Goal: Information Seeking & Learning: Learn about a topic

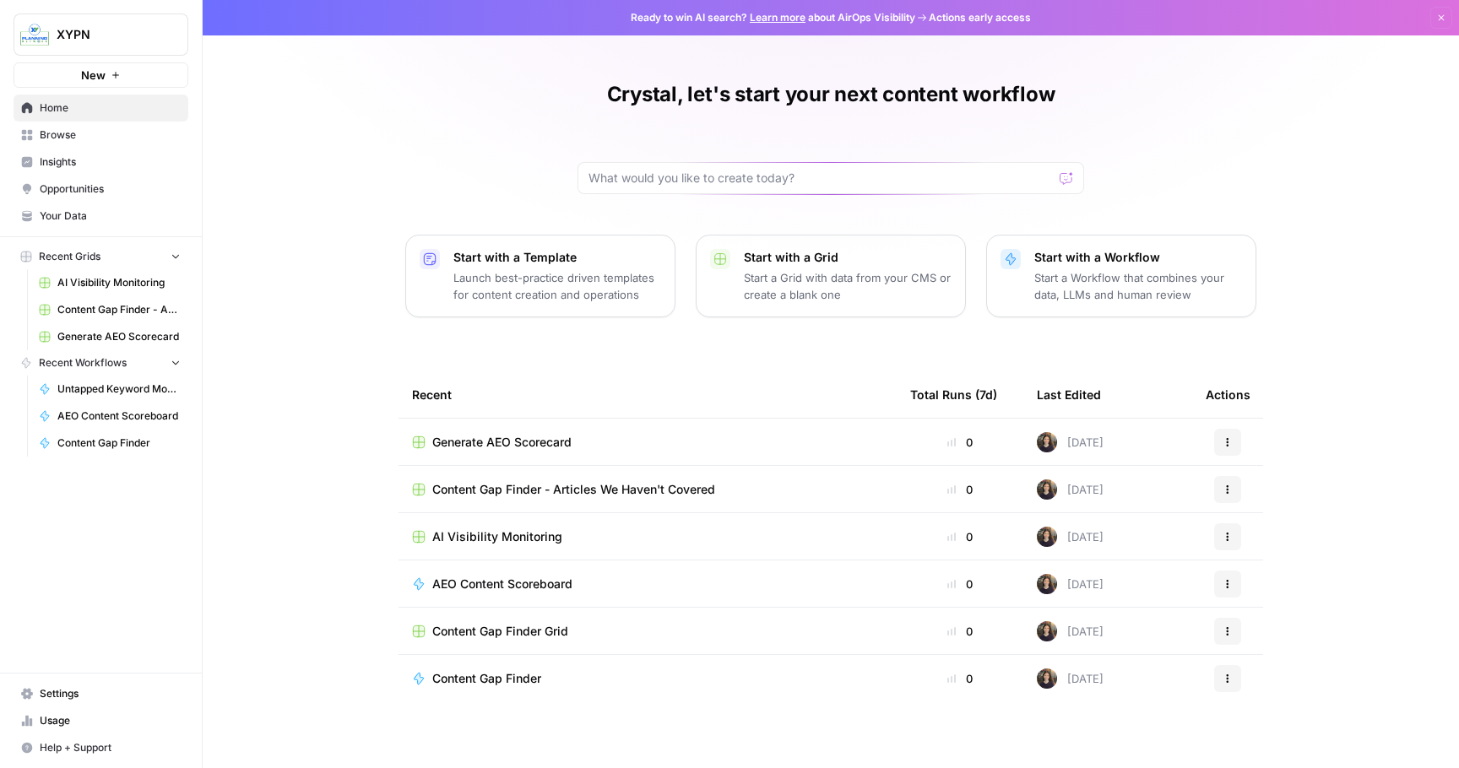
click at [108, 185] on span "Opportunities" at bounding box center [110, 188] width 141 height 15
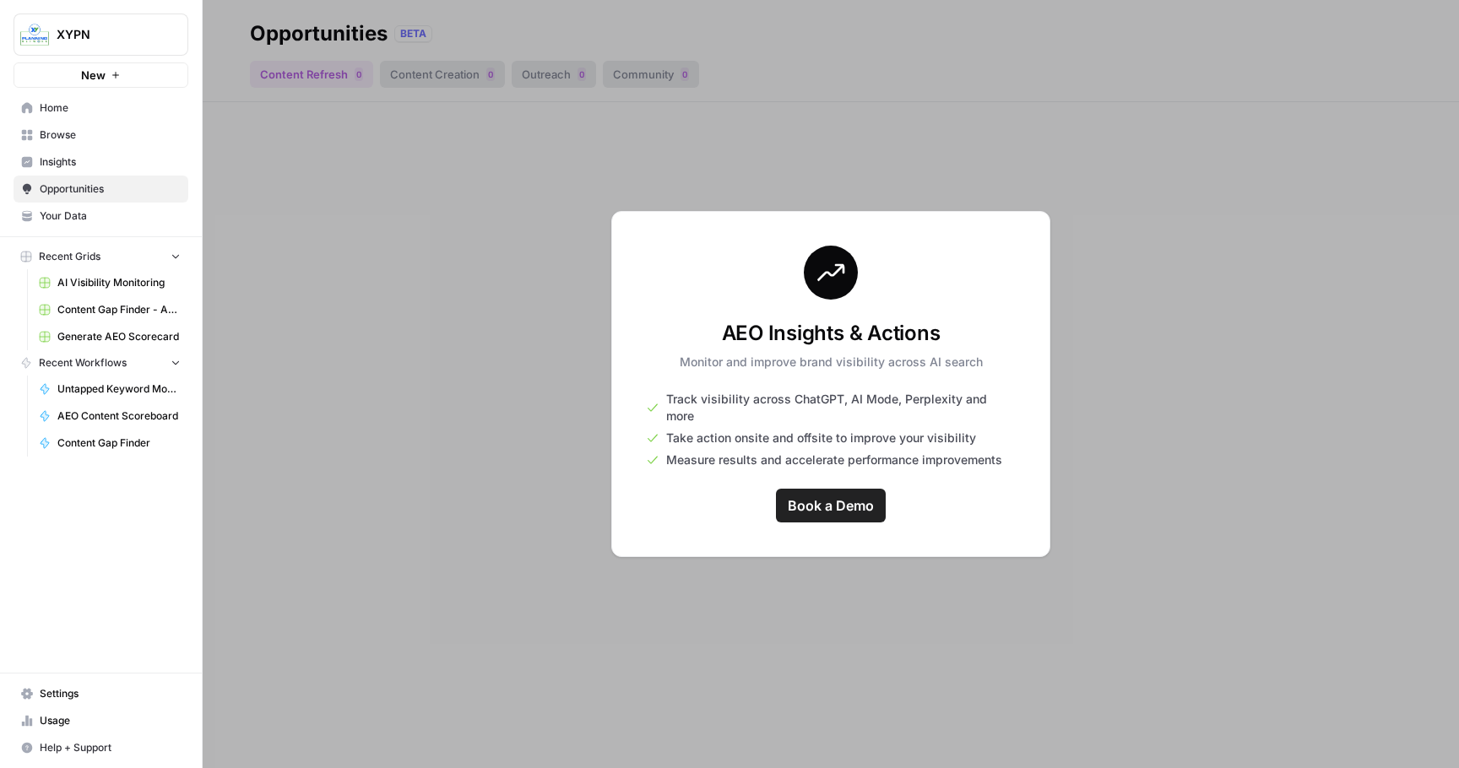
click at [103, 162] on span "Insights" at bounding box center [110, 161] width 141 height 15
click at [95, 130] on span "Browse" at bounding box center [110, 134] width 141 height 15
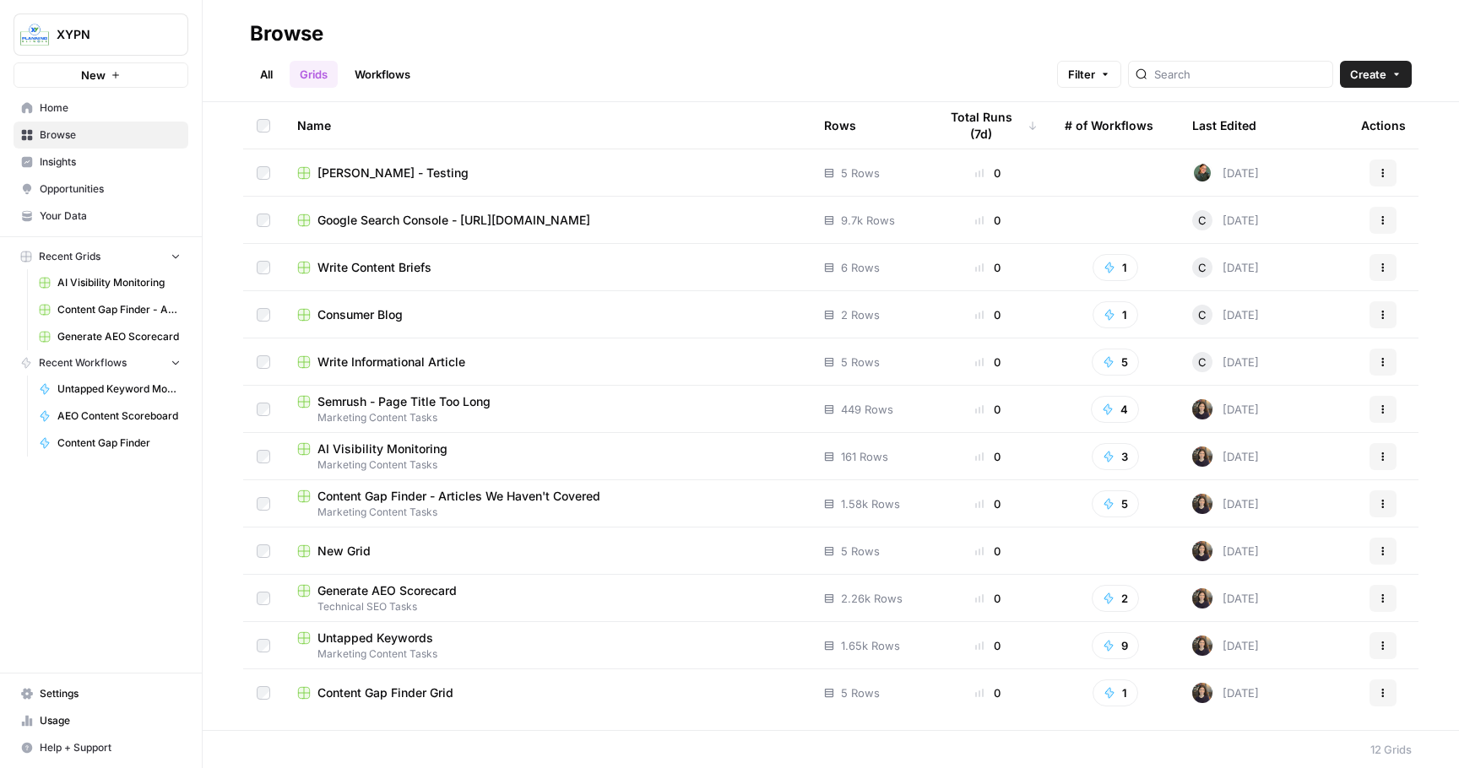
click at [85, 106] on span "Home" at bounding box center [110, 107] width 141 height 15
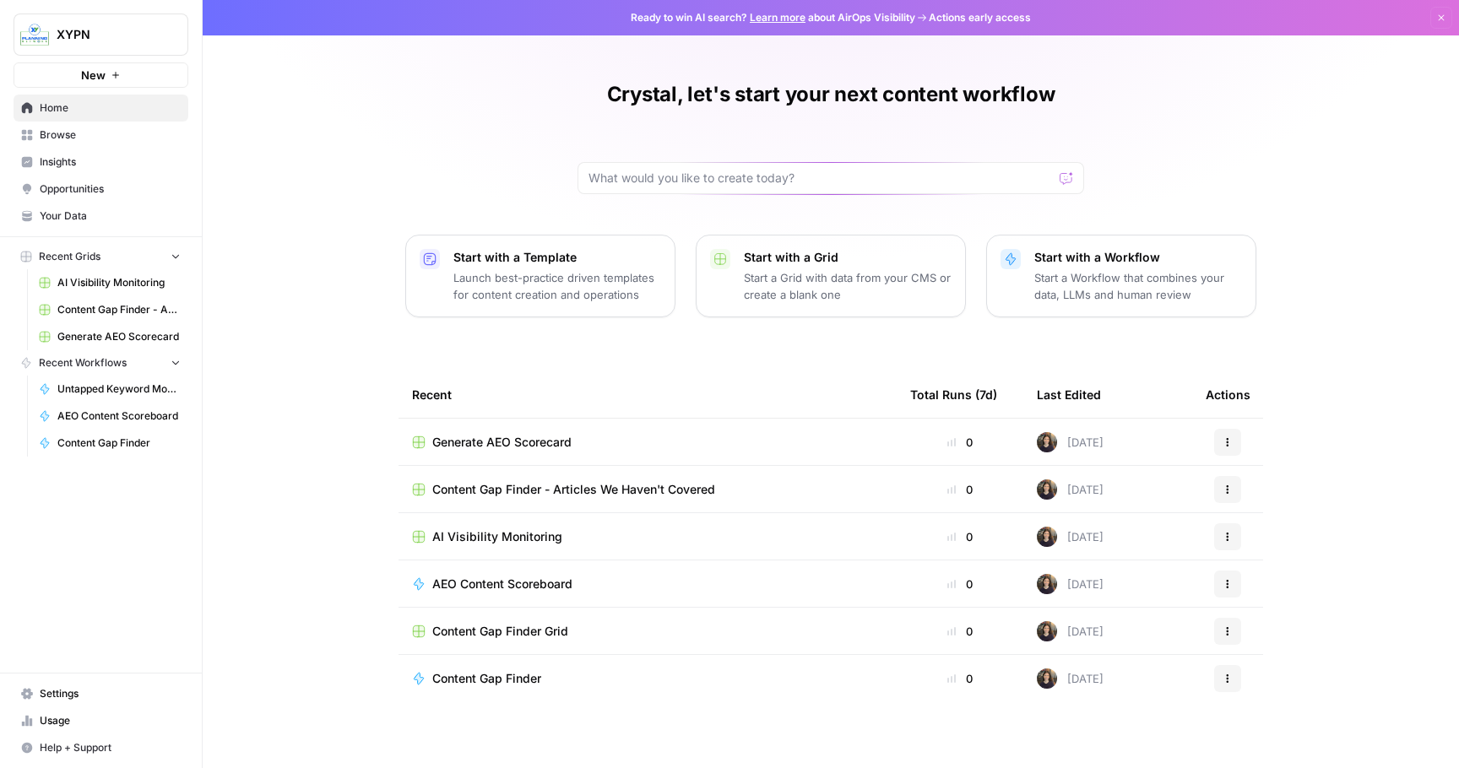
click at [59, 696] on span "Settings" at bounding box center [110, 693] width 141 height 15
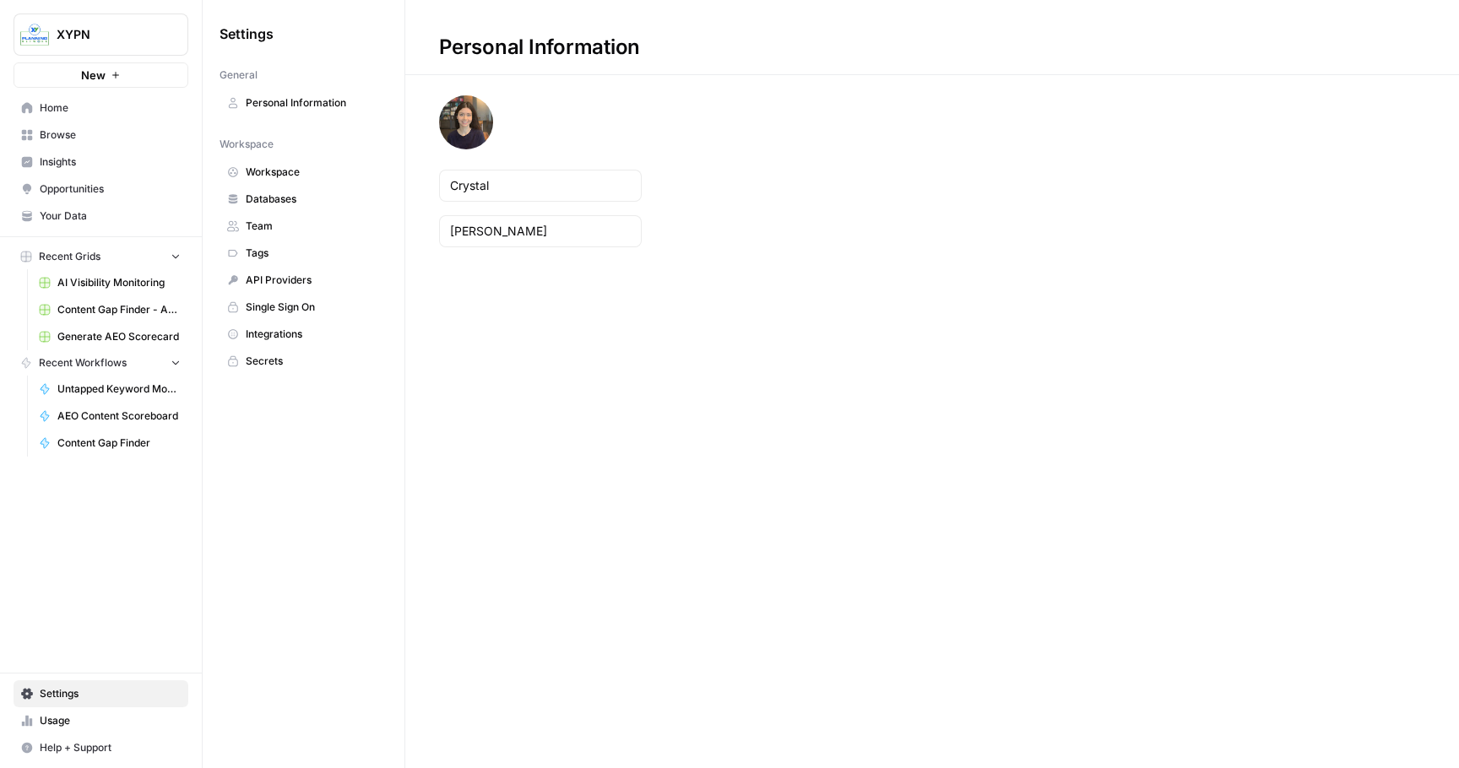
click at [290, 198] on span "Databases" at bounding box center [313, 199] width 134 height 15
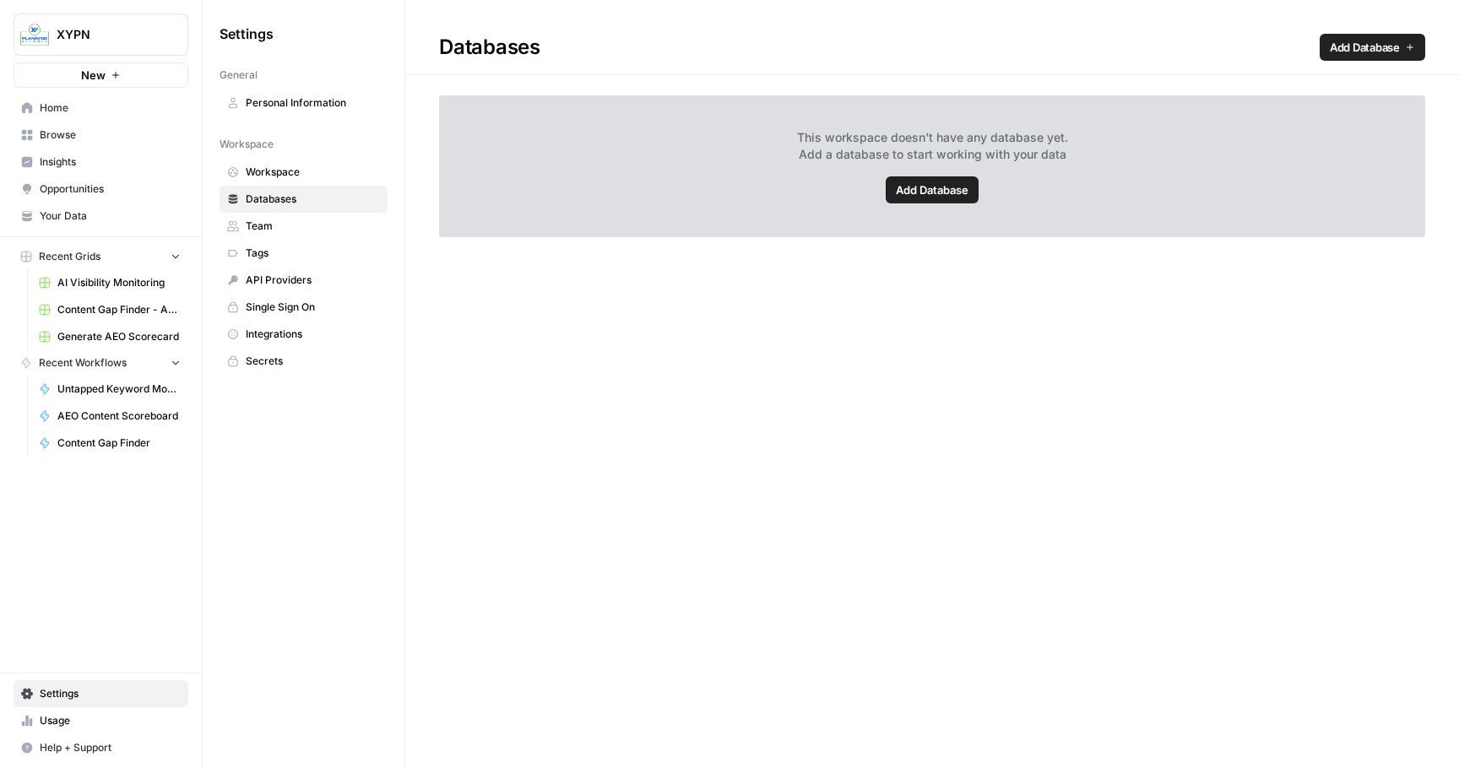
click at [290, 220] on span "Team" at bounding box center [313, 226] width 134 height 15
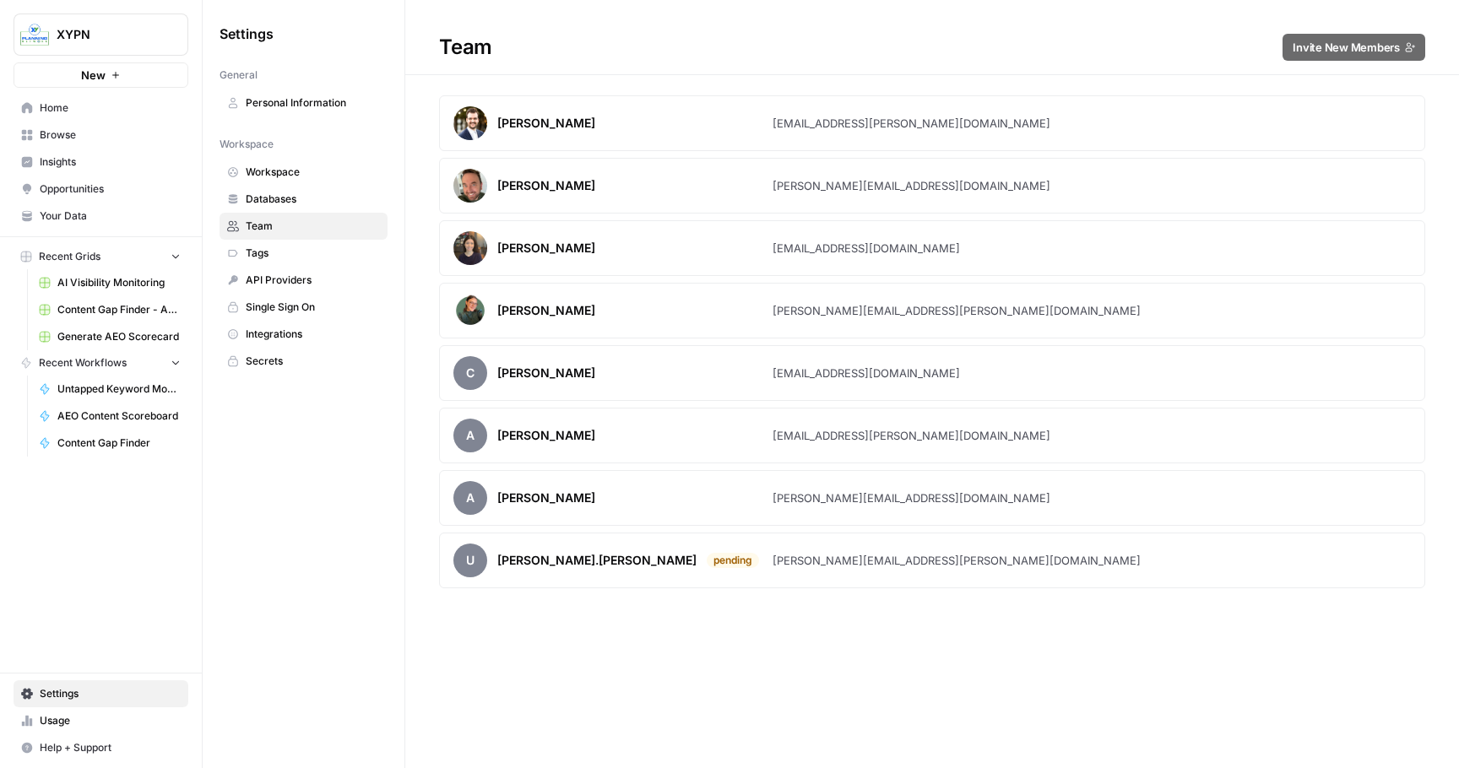
click at [293, 249] on span "Tags" at bounding box center [313, 253] width 134 height 15
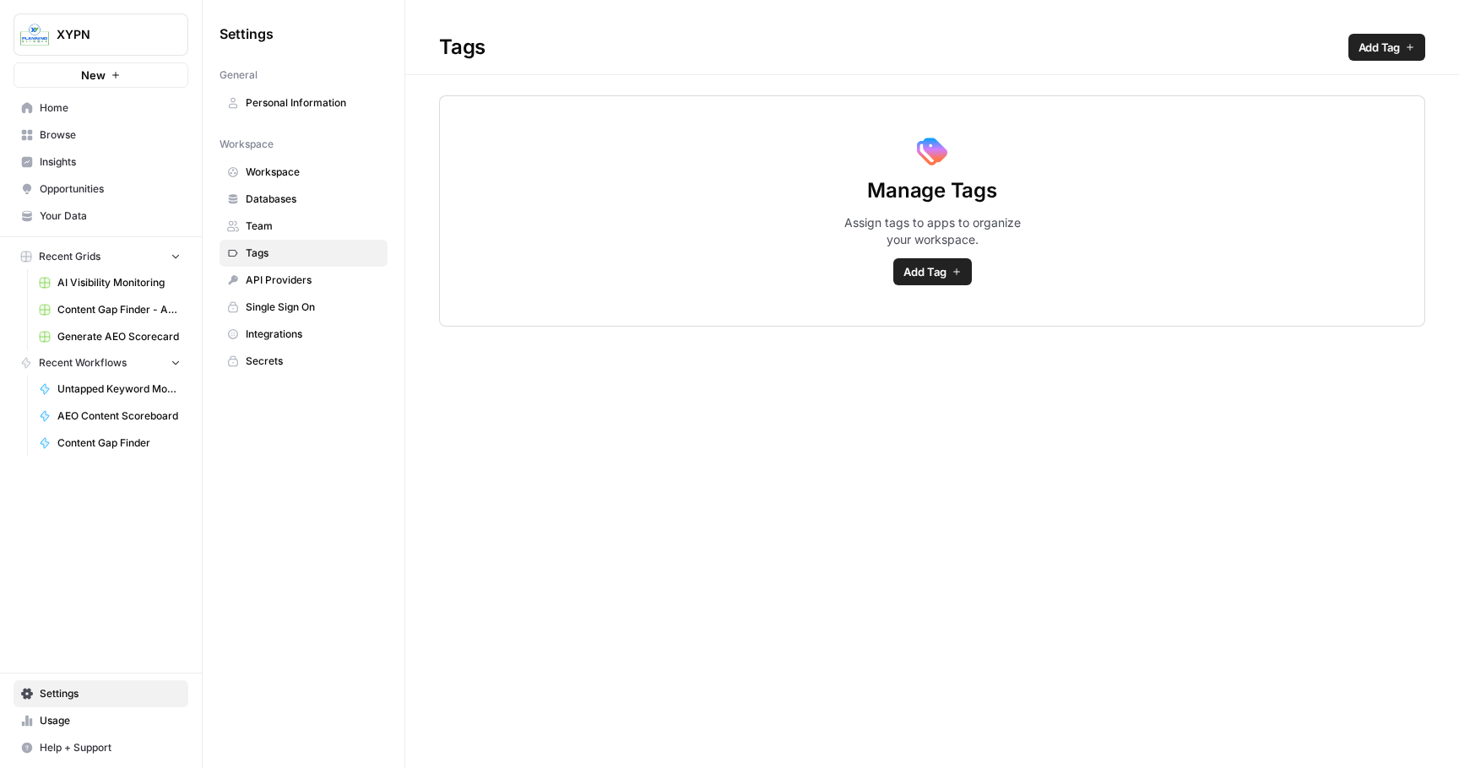
click at [301, 165] on span "Workspace" at bounding box center [313, 172] width 134 height 15
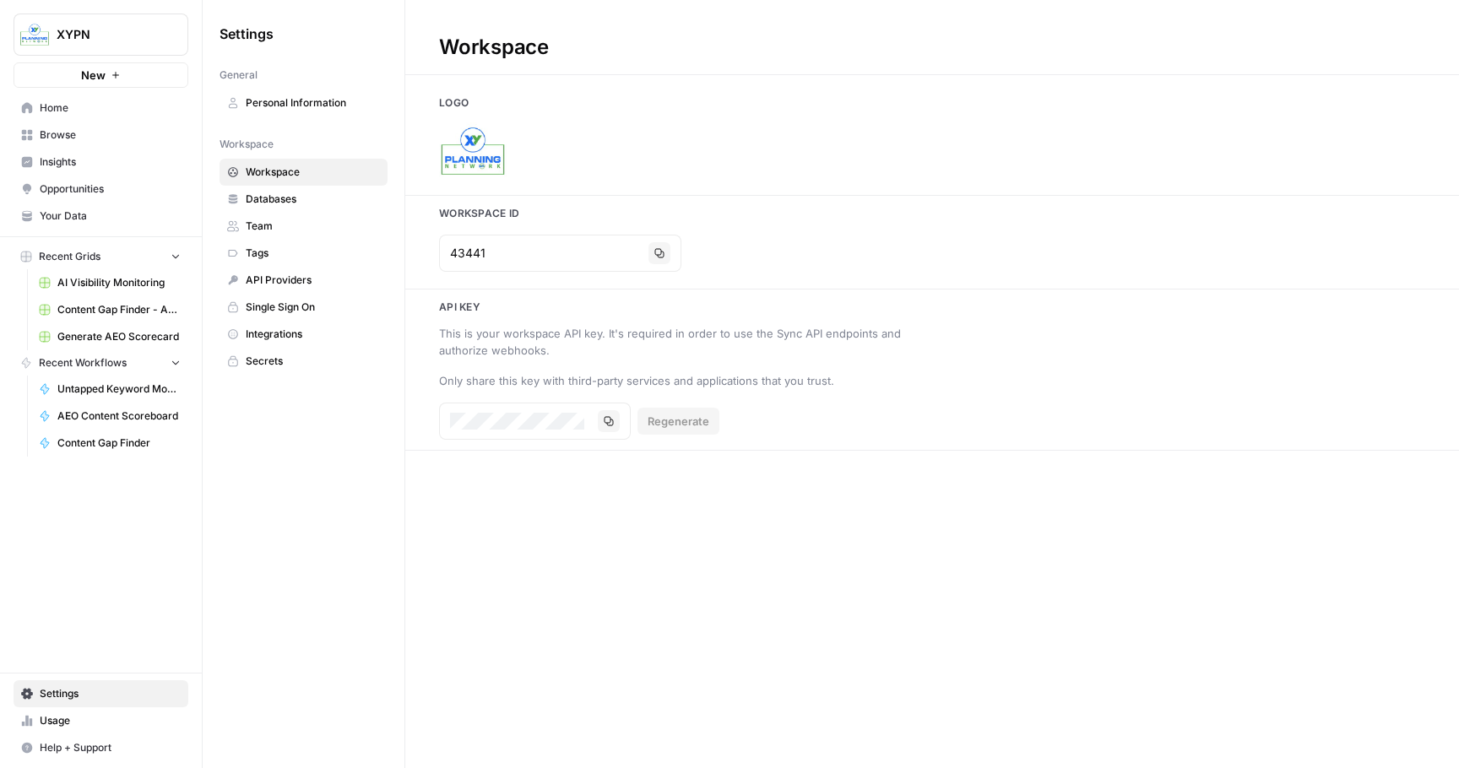
click at [306, 99] on span "Personal Information" at bounding box center [313, 102] width 134 height 15
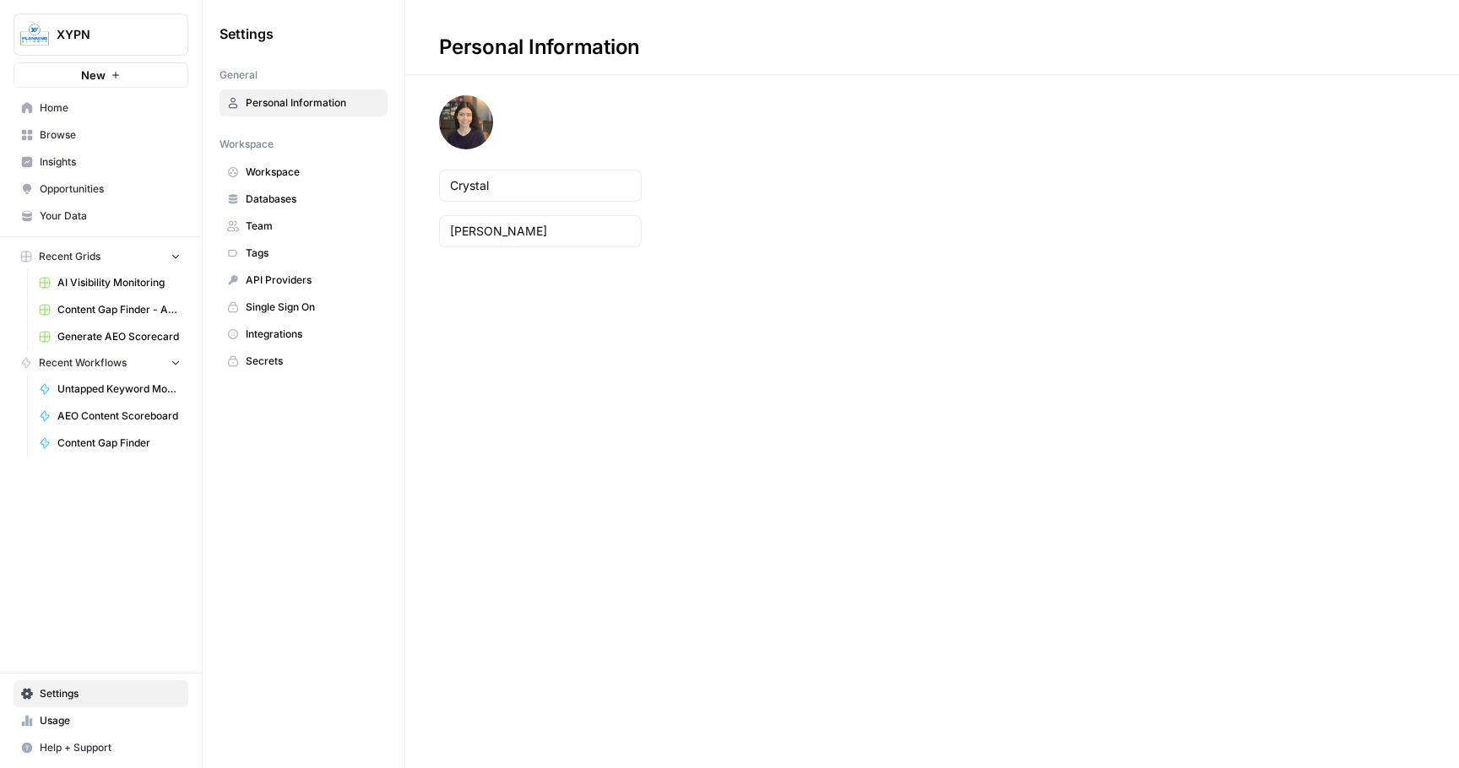
click at [299, 263] on link "Tags" at bounding box center [303, 253] width 168 height 27
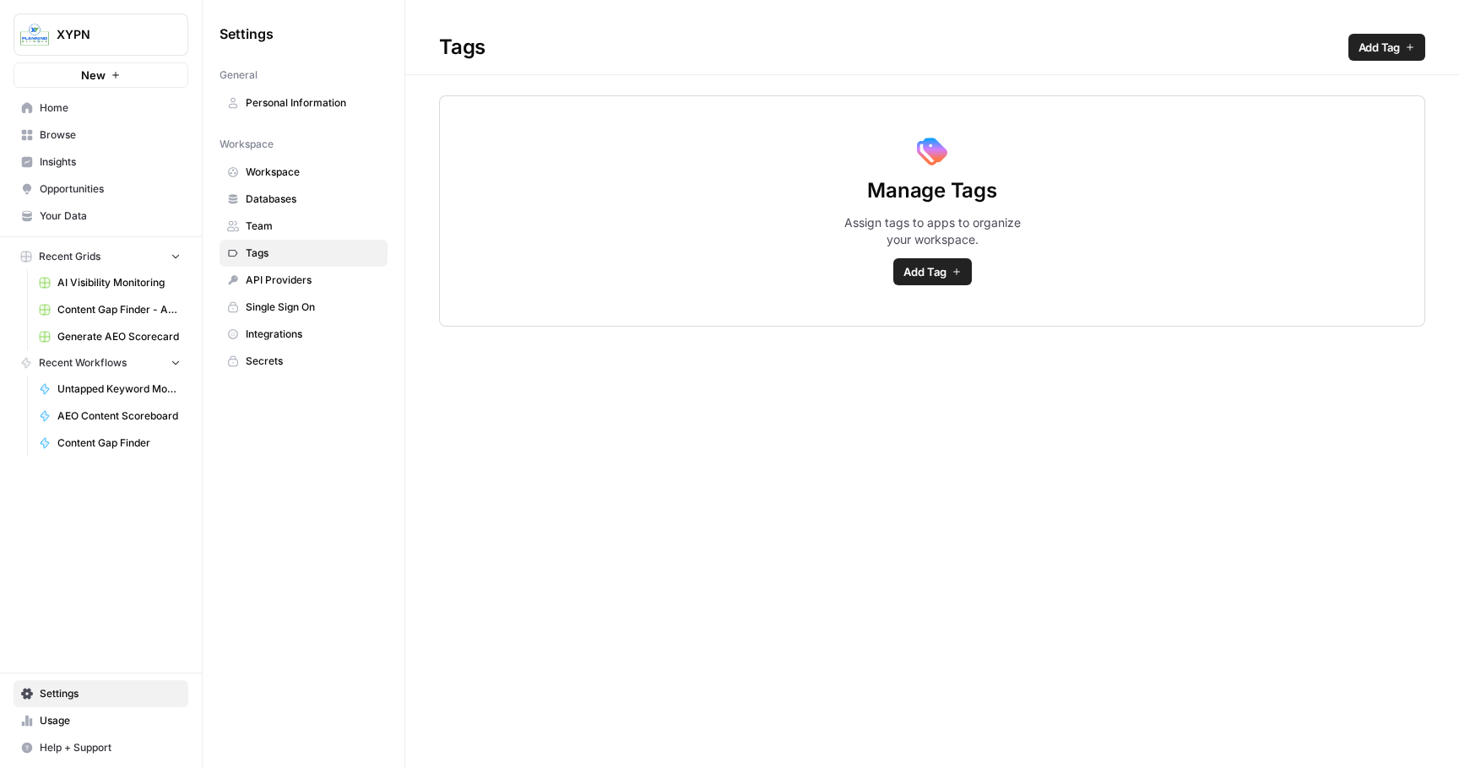
click at [300, 282] on span "API Providers" at bounding box center [313, 280] width 134 height 15
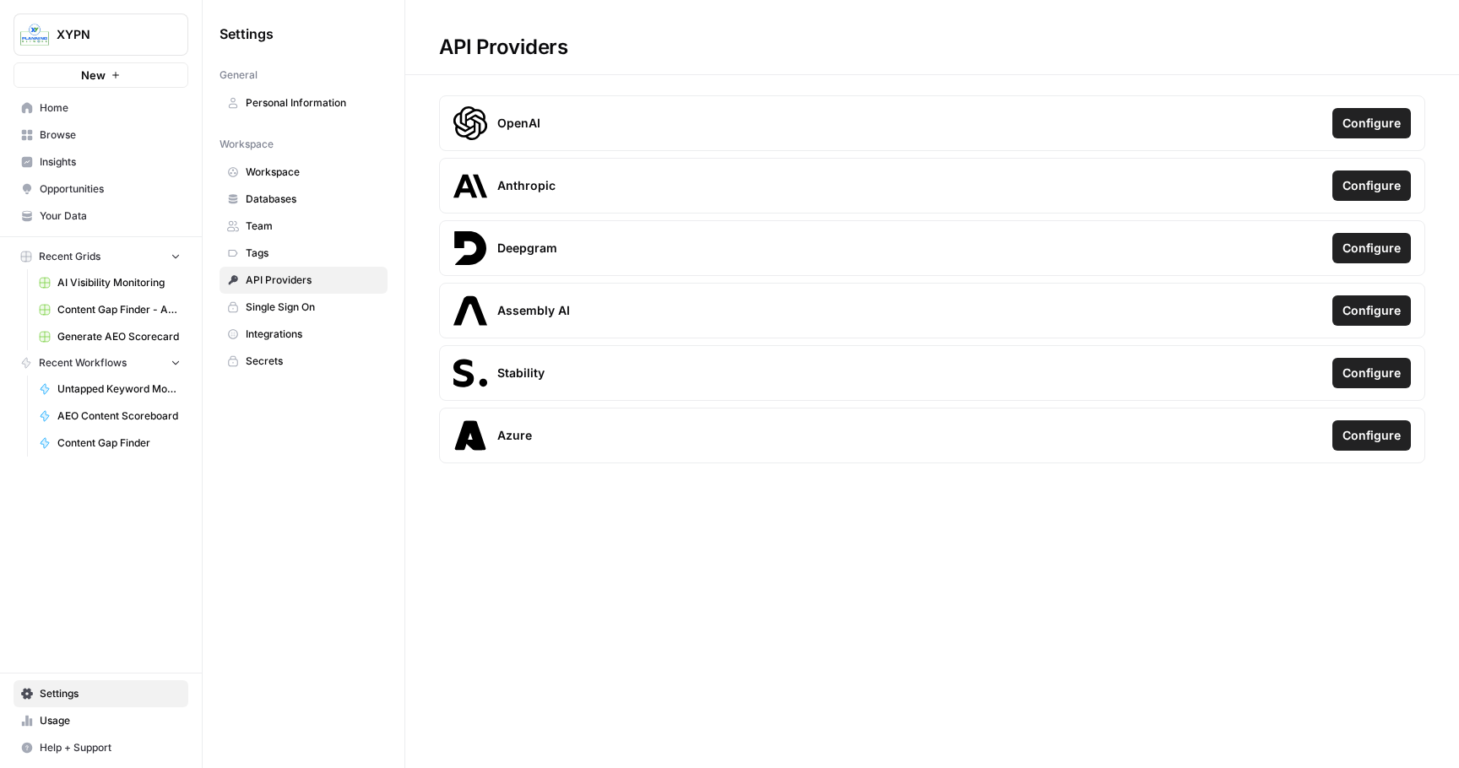
click at [306, 318] on link "Single Sign On" at bounding box center [303, 307] width 168 height 27
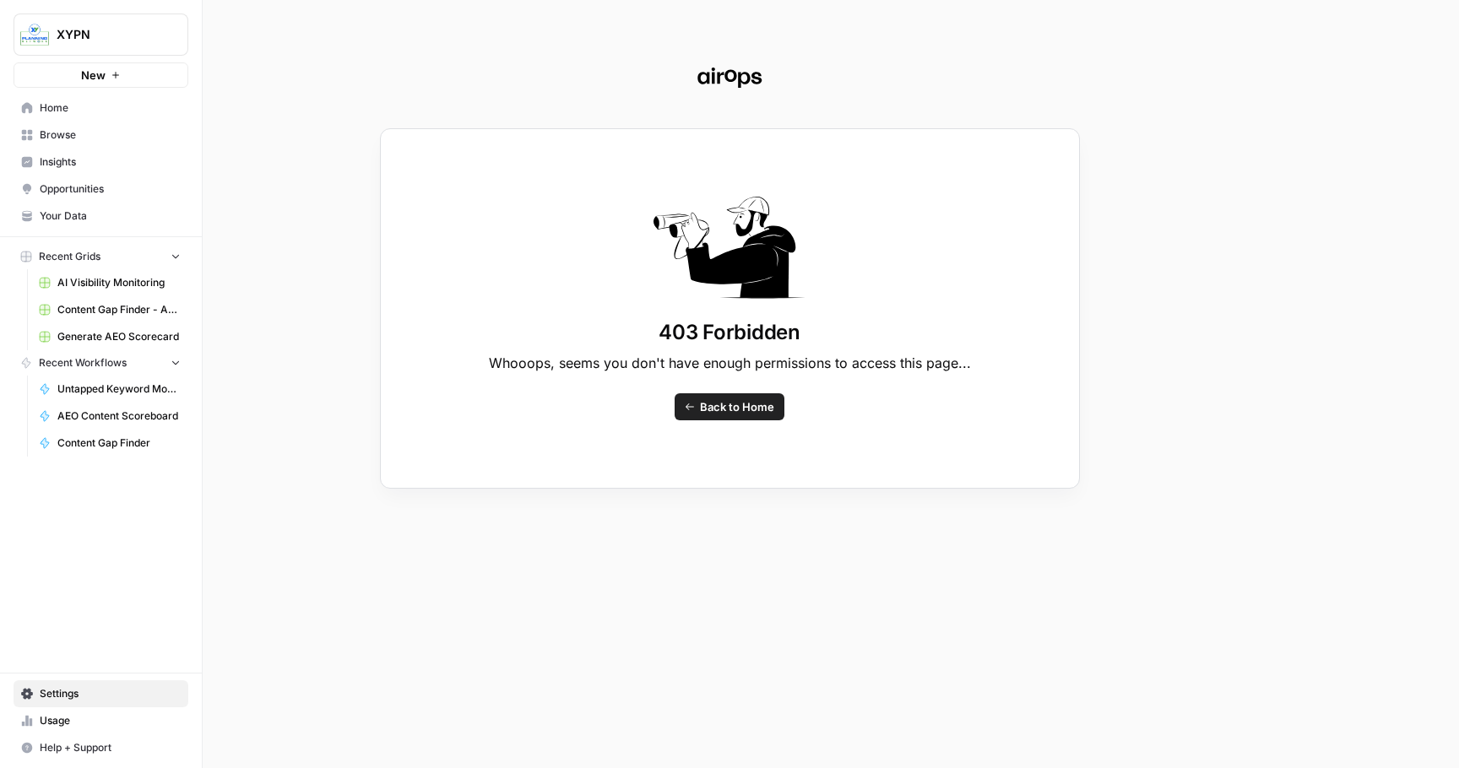
click at [60, 111] on div "403 Forbidden Whooops, seems you don't have enough permissions to access this p…" at bounding box center [729, 384] width 1459 height 768
click at [52, 111] on div "403 Forbidden Whooops, seems you don't have enough permissions to access this p…" at bounding box center [729, 384] width 1459 height 768
click at [746, 403] on span "Back to Home" at bounding box center [737, 406] width 74 height 17
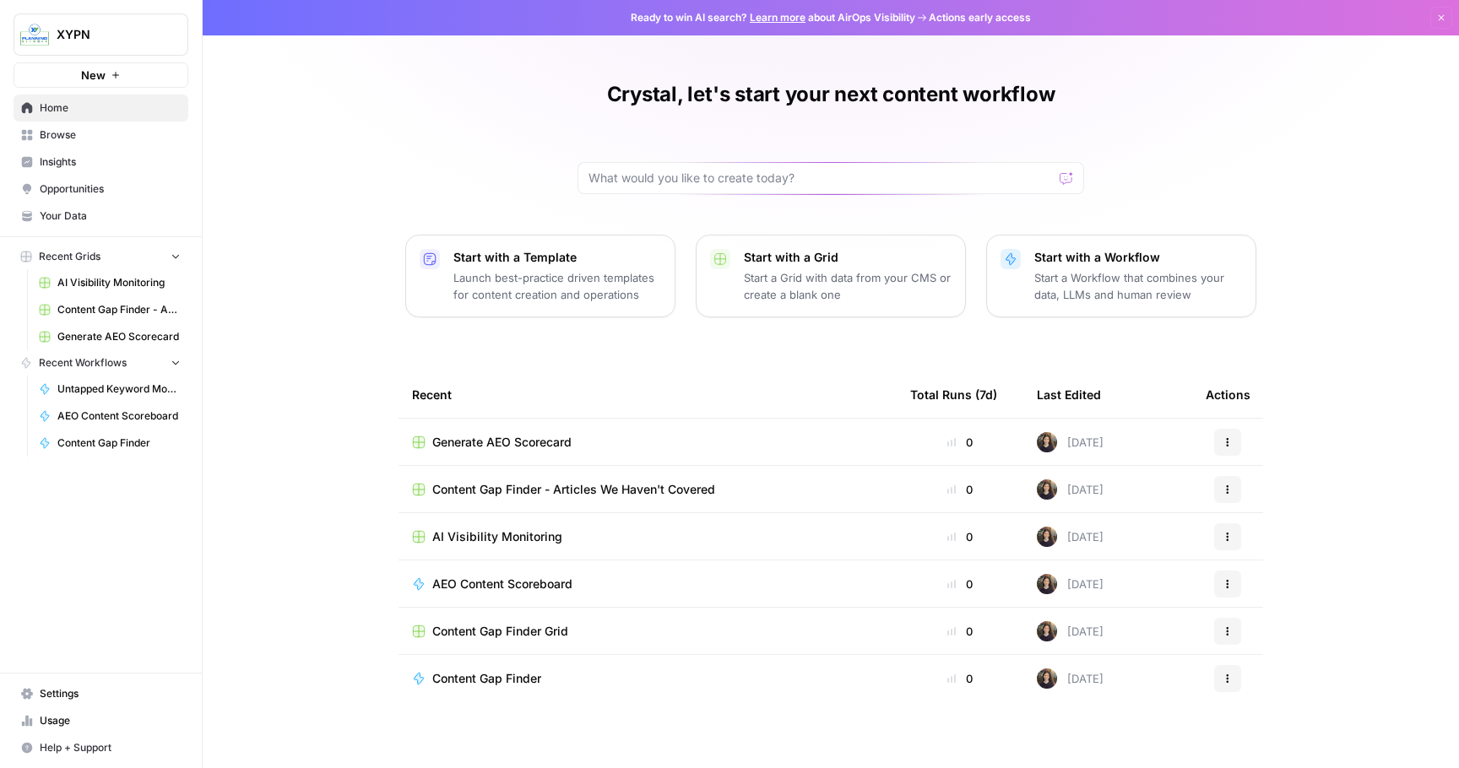
click at [90, 113] on span "Home" at bounding box center [110, 107] width 141 height 15
click at [79, 209] on span "Your Data" at bounding box center [110, 216] width 141 height 15
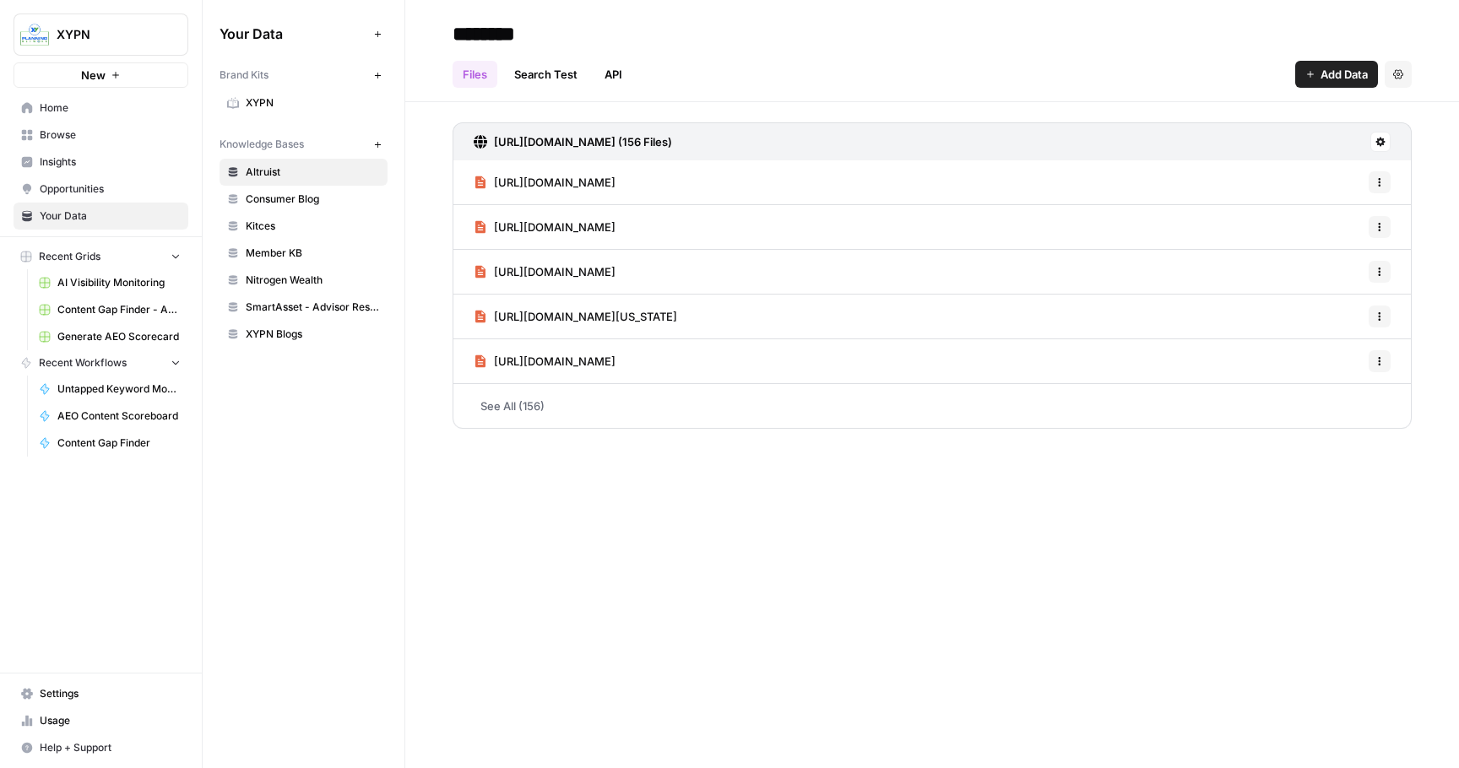
click at [291, 312] on span "SmartAsset - Advisor Resources" at bounding box center [313, 307] width 134 height 15
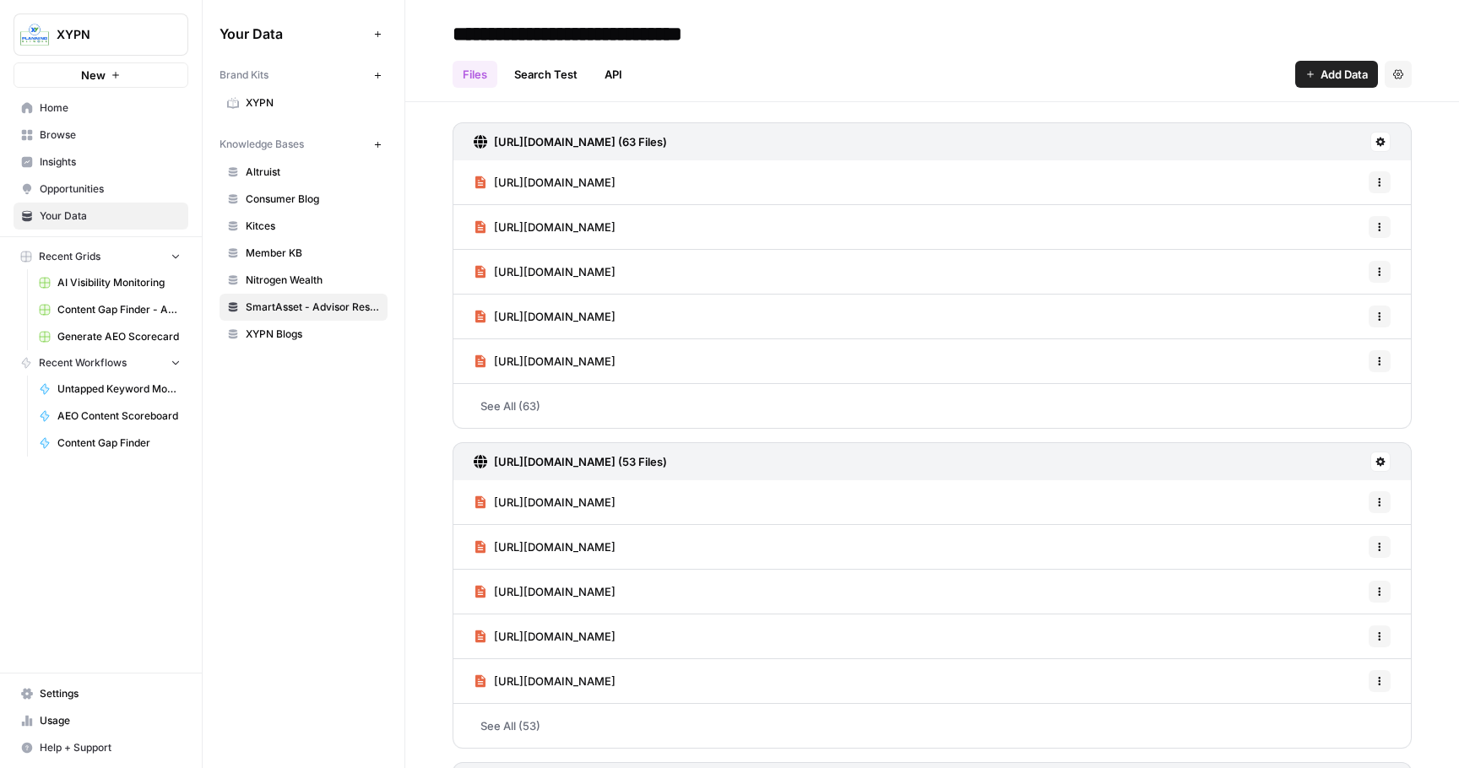
click at [537, 143] on h3 "[URL][DOMAIN_NAME] (63 Files)" at bounding box center [580, 141] width 173 height 17
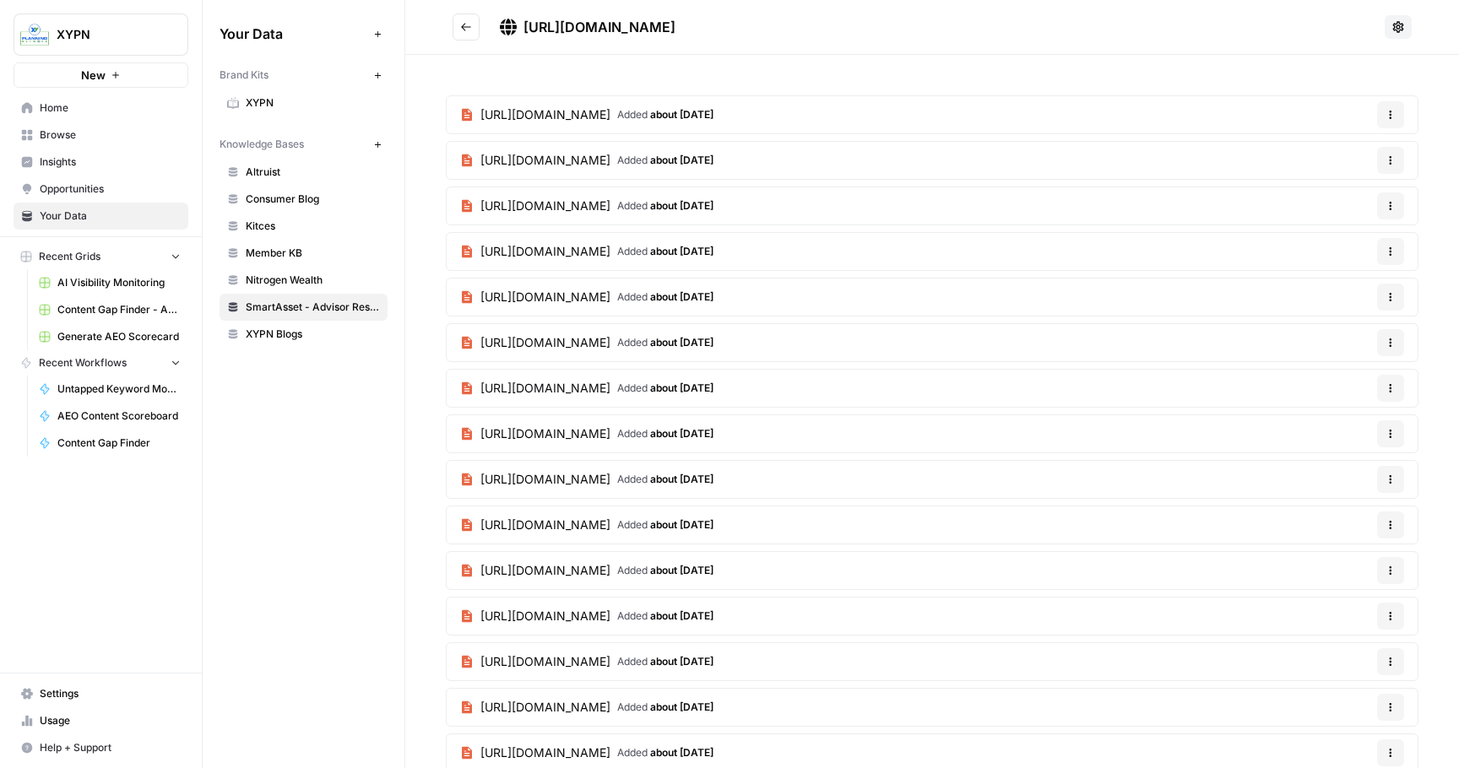
click at [515, 115] on span "[URL][DOMAIN_NAME]" at bounding box center [545, 114] width 130 height 17
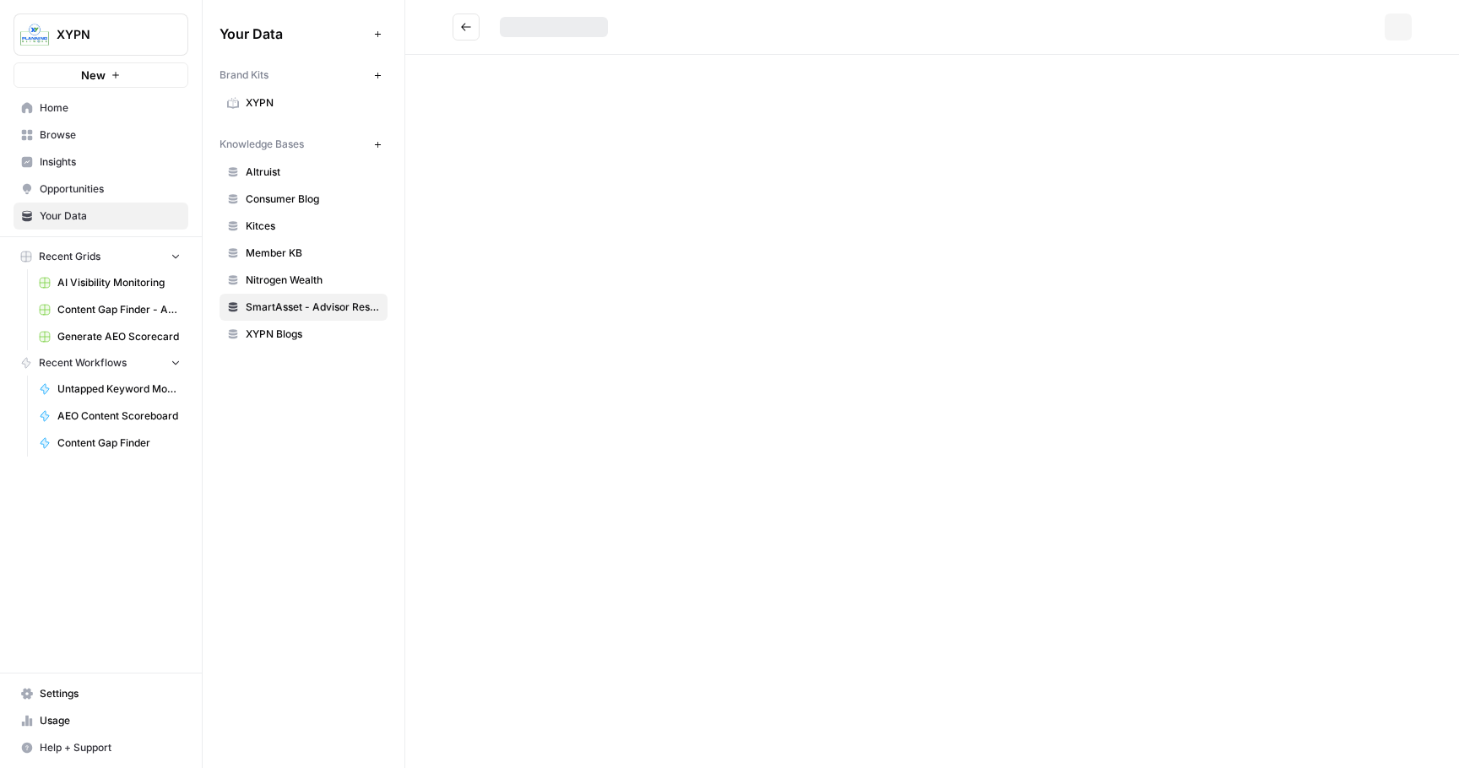
click at [515, 115] on div "Options" at bounding box center [931, 384] width 1053 height 768
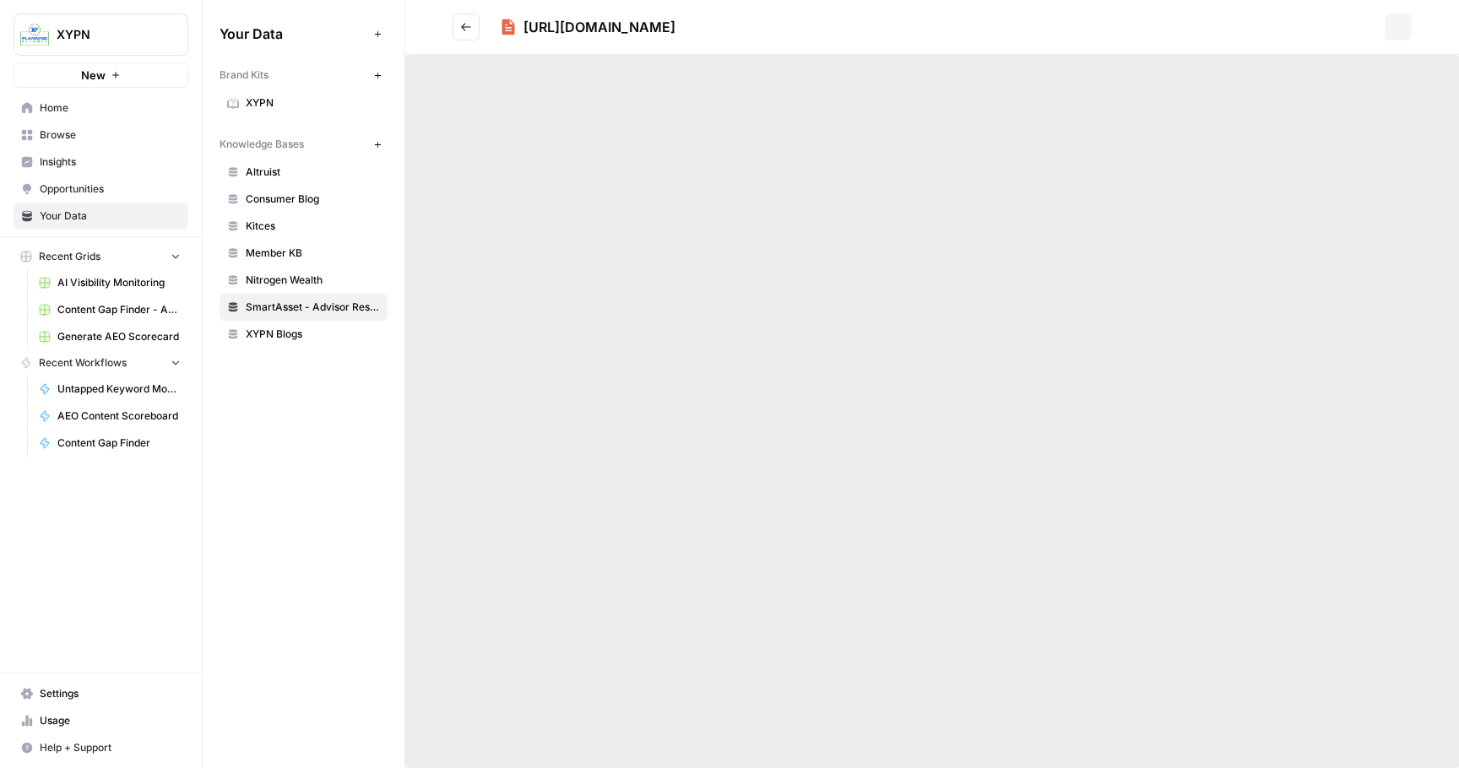
click at [515, 115] on div "[URL][DOMAIN_NAME] Options" at bounding box center [931, 384] width 1053 height 768
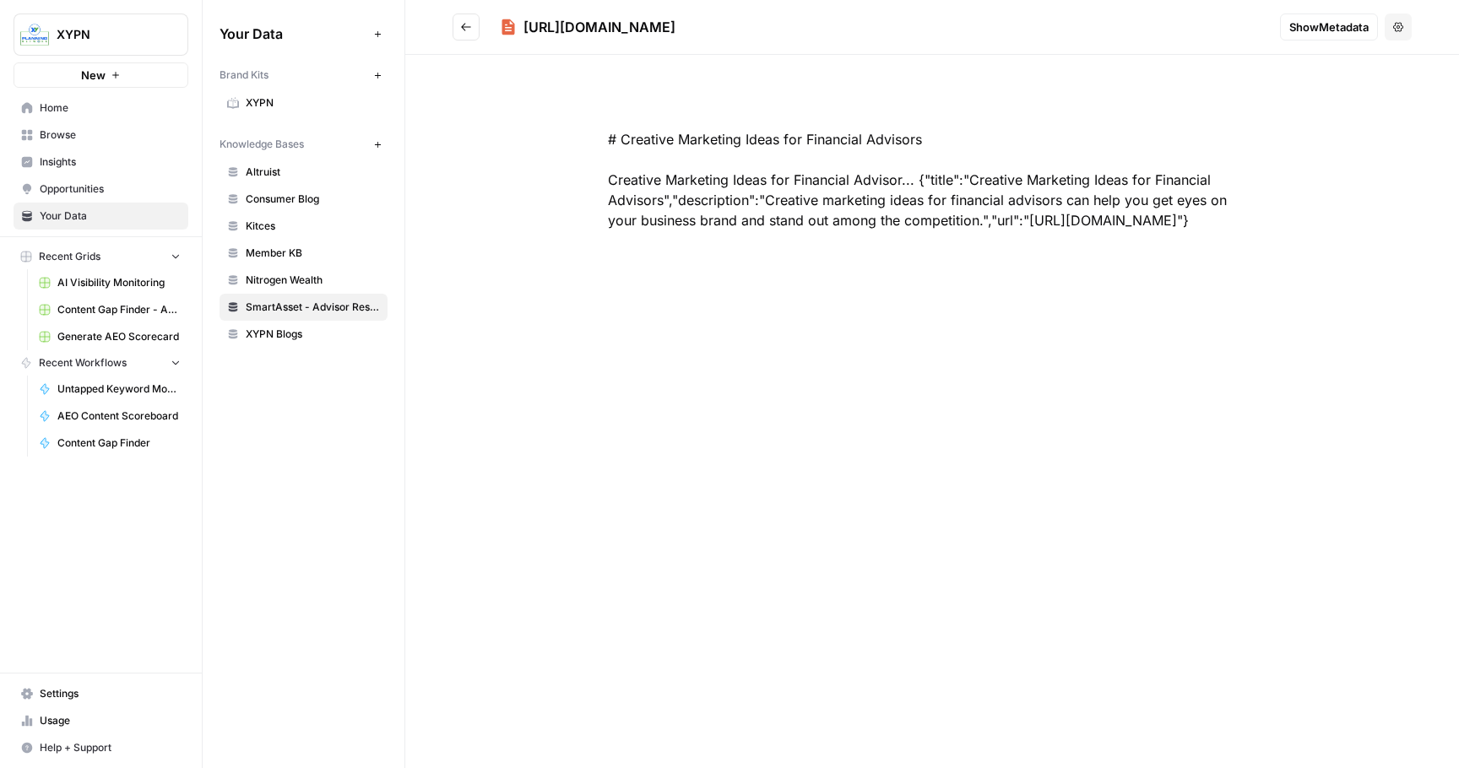
click at [458, 26] on button "Go back" at bounding box center [465, 27] width 27 height 27
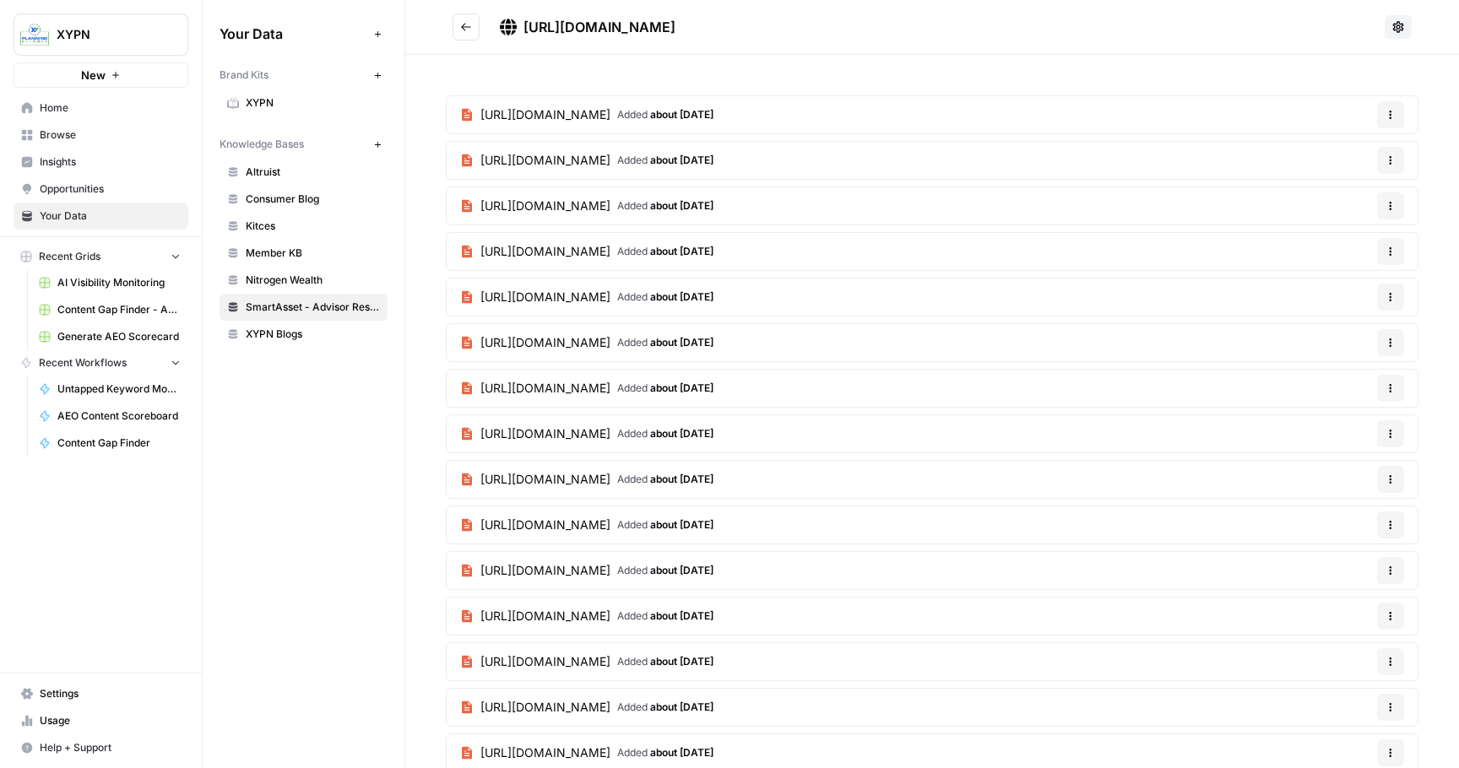
click at [1182, 113] on article "[URL][DOMAIN_NAME] Added about [DATE] Options" at bounding box center [932, 114] width 972 height 39
drag, startPoint x: 1174, startPoint y: 113, endPoint x: 508, endPoint y: 114, distance: 666.0
click at [508, 114] on article "[URL][DOMAIN_NAME] Added about [DATE] Options" at bounding box center [932, 114] width 972 height 39
click at [455, 31] on button "Go back" at bounding box center [465, 27] width 27 height 27
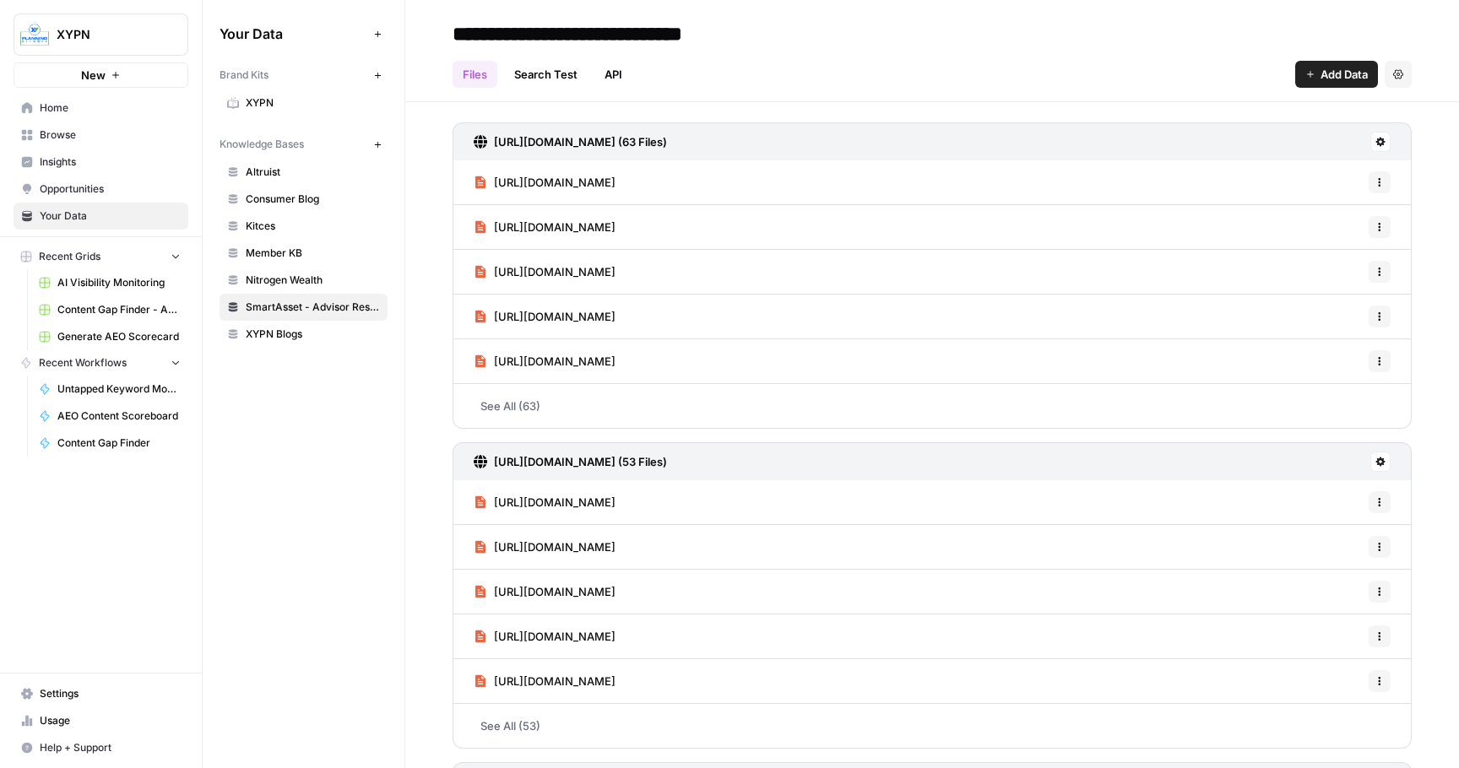
click at [615, 75] on link "API" at bounding box center [613, 74] width 38 height 27
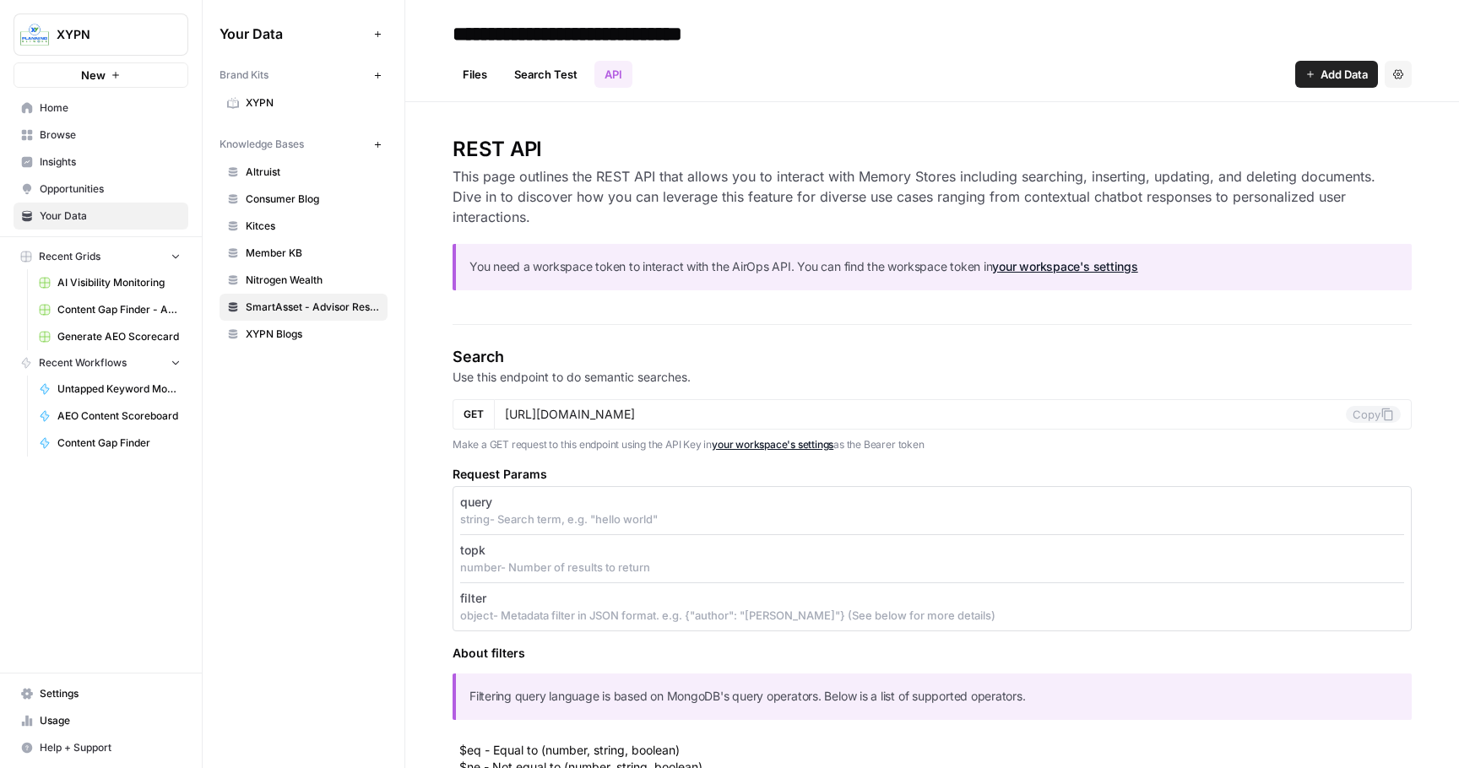
click at [479, 72] on link "Files" at bounding box center [474, 74] width 45 height 27
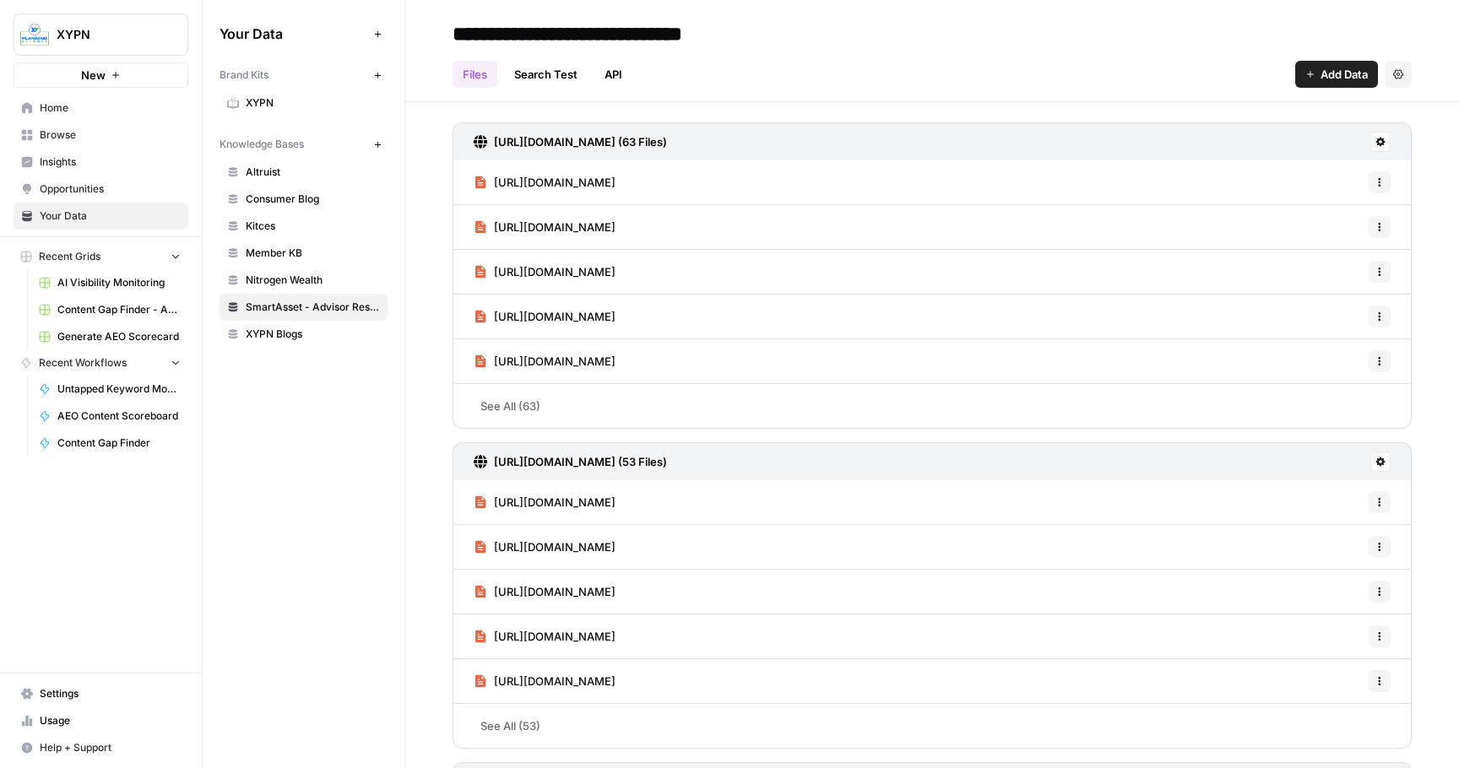
click at [1390, 144] on div "[URL][DOMAIN_NAME] (63 Files)" at bounding box center [931, 141] width 959 height 38
click at [1381, 138] on icon at bounding box center [1380, 142] width 10 height 10
click at [1259, 87] on div "Files Search Test API Add Data Settings" at bounding box center [931, 67] width 959 height 41
click at [1407, 73] on button "Settings" at bounding box center [1397, 74] width 27 height 27
click at [1426, 78] on header "**********" at bounding box center [931, 51] width 1053 height 102
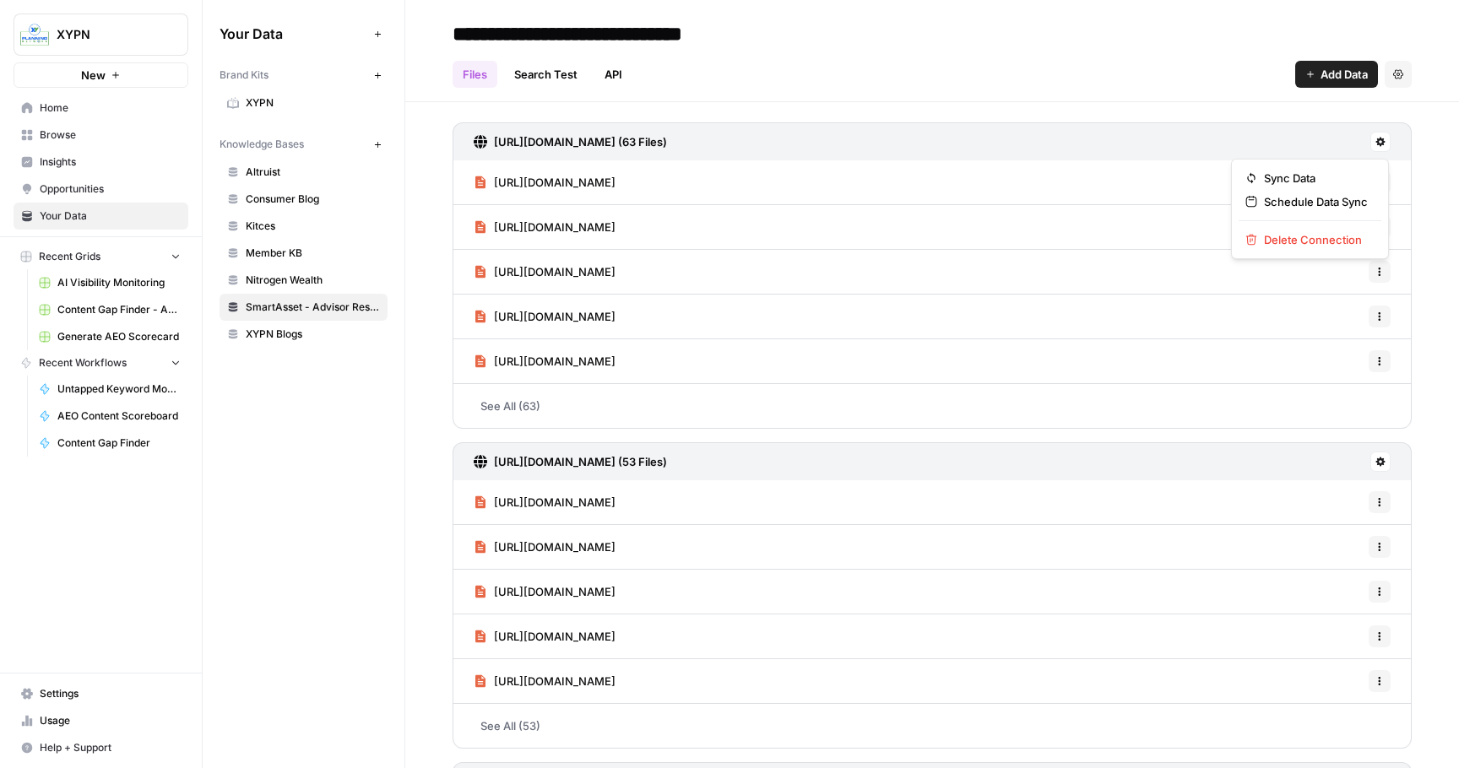
click at [1385, 134] on button at bounding box center [1380, 142] width 20 height 20
click at [1044, 49] on div "Files Search Test API Add Data Settings" at bounding box center [931, 67] width 959 height 41
click at [1388, 186] on button "Options" at bounding box center [1379, 182] width 22 height 22
click at [1115, 71] on div "Files Search Test API Add Data Settings" at bounding box center [931, 67] width 959 height 41
drag, startPoint x: 858, startPoint y: 319, endPoint x: 502, endPoint y: 320, distance: 356.2
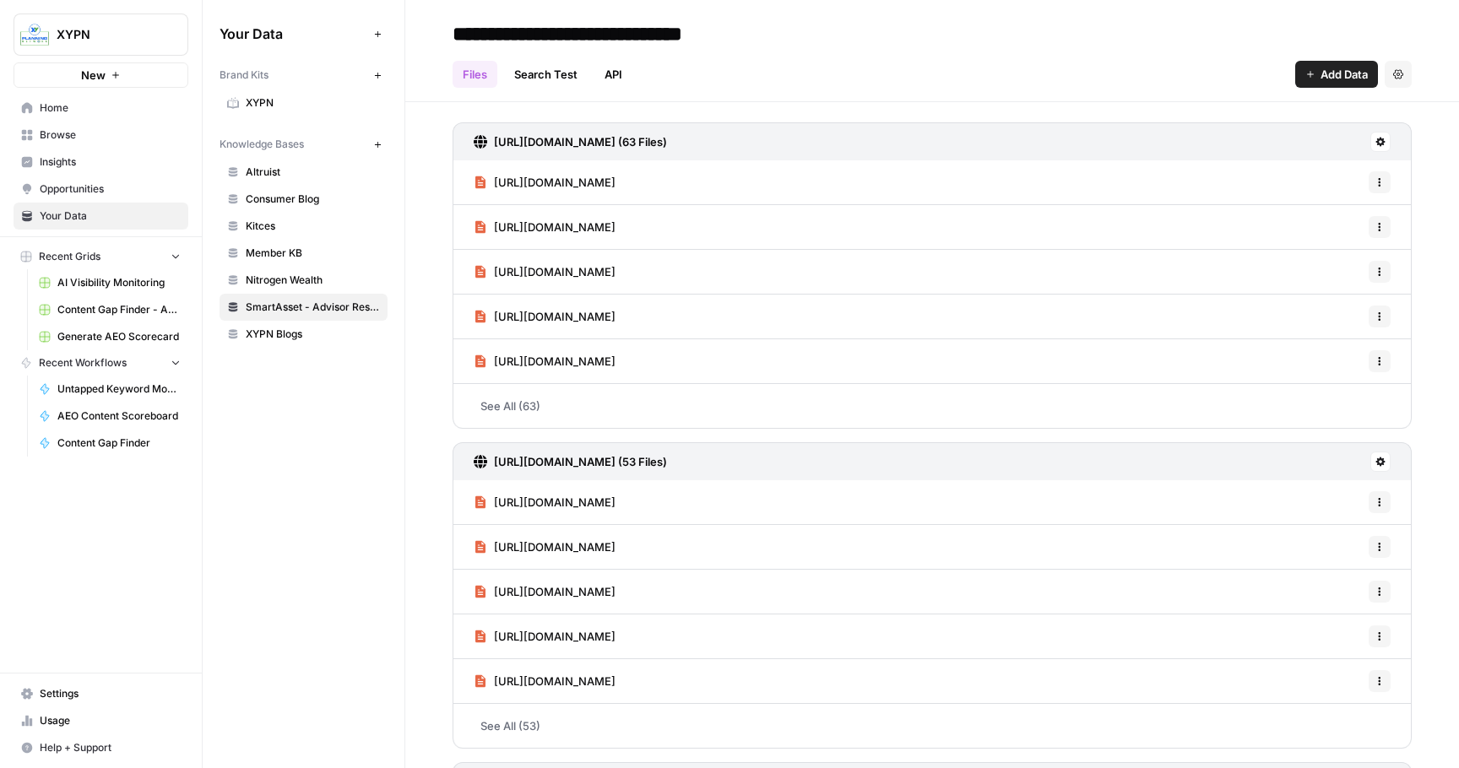
click at [502, 320] on div "[URL][DOMAIN_NAME] Options" at bounding box center [931, 317] width 959 height 45
copy span "ttps://[DOMAIN_NAME][URL]"
drag, startPoint x: 1028, startPoint y: 356, endPoint x: 490, endPoint y: 360, distance: 537.7
click at [490, 360] on div "[URL][DOMAIN_NAME] Options" at bounding box center [931, 361] width 959 height 45
copy span "[URL][DOMAIN_NAME]"
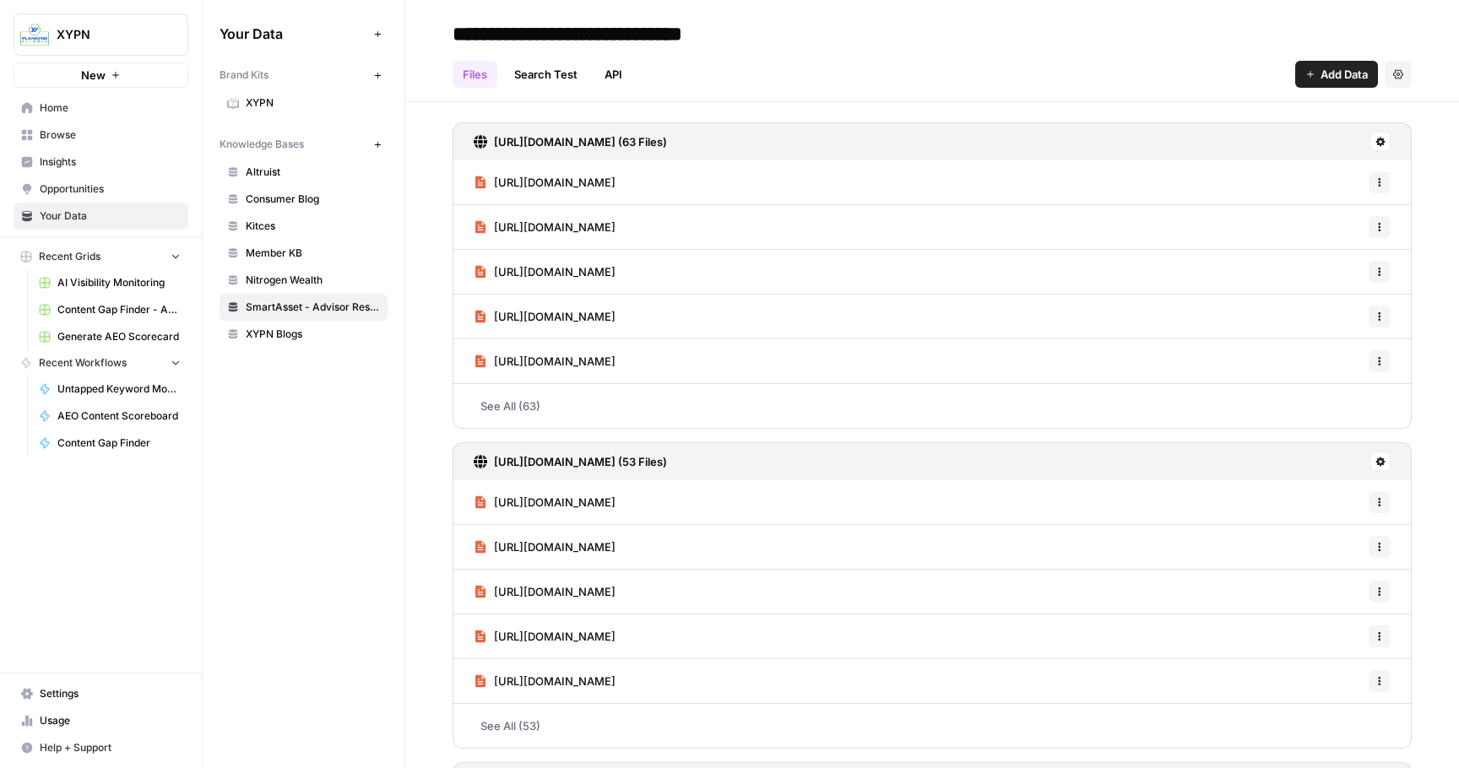
scroll to position [276, 0]
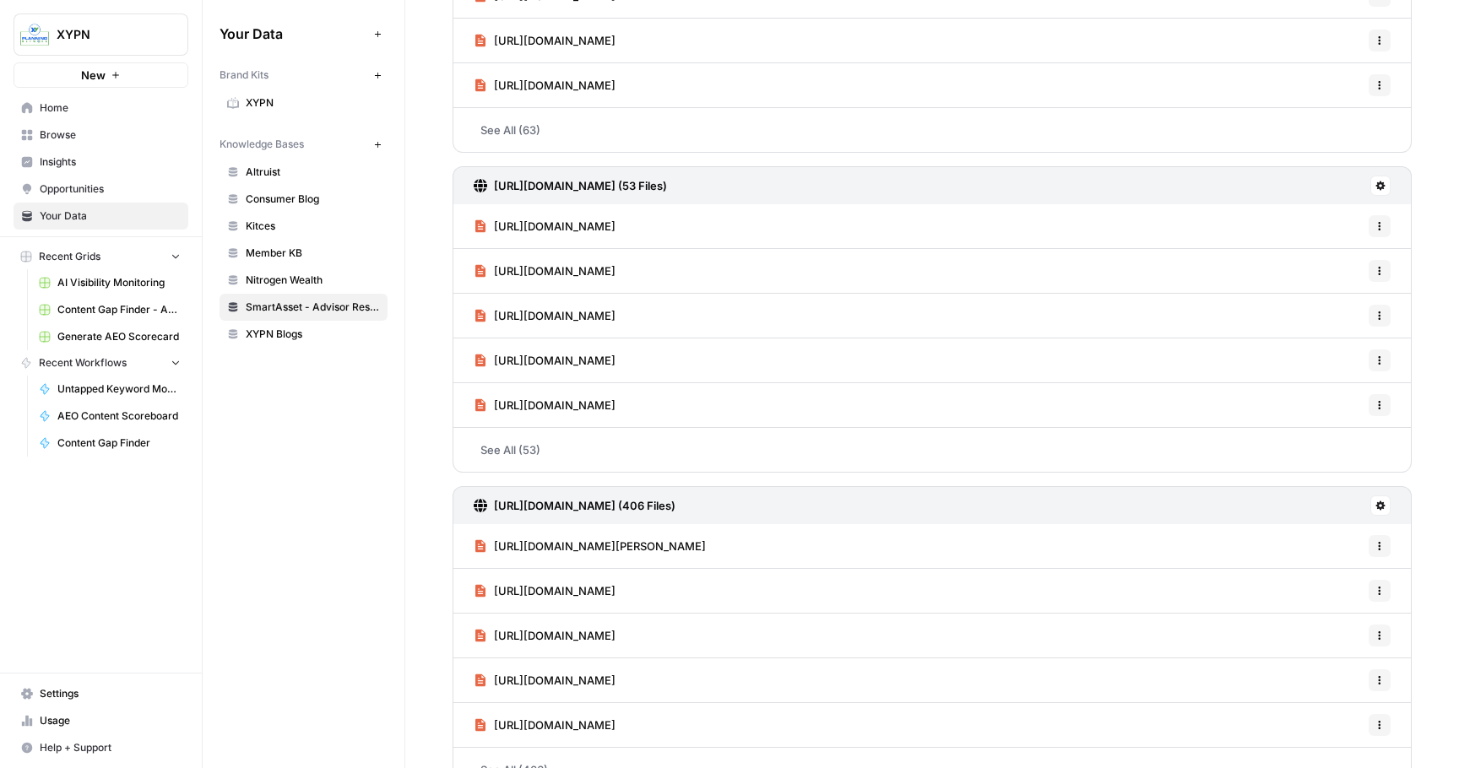
drag, startPoint x: 939, startPoint y: 229, endPoint x: 489, endPoint y: 227, distance: 449.9
click at [489, 227] on div "[URL][DOMAIN_NAME] Options" at bounding box center [931, 226] width 959 height 45
copy span "[URL][DOMAIN_NAME]"
drag, startPoint x: 961, startPoint y: 404, endPoint x: 460, endPoint y: 404, distance: 501.4
click at [459, 404] on div "[URL][DOMAIN_NAME] Options" at bounding box center [931, 405] width 959 height 45
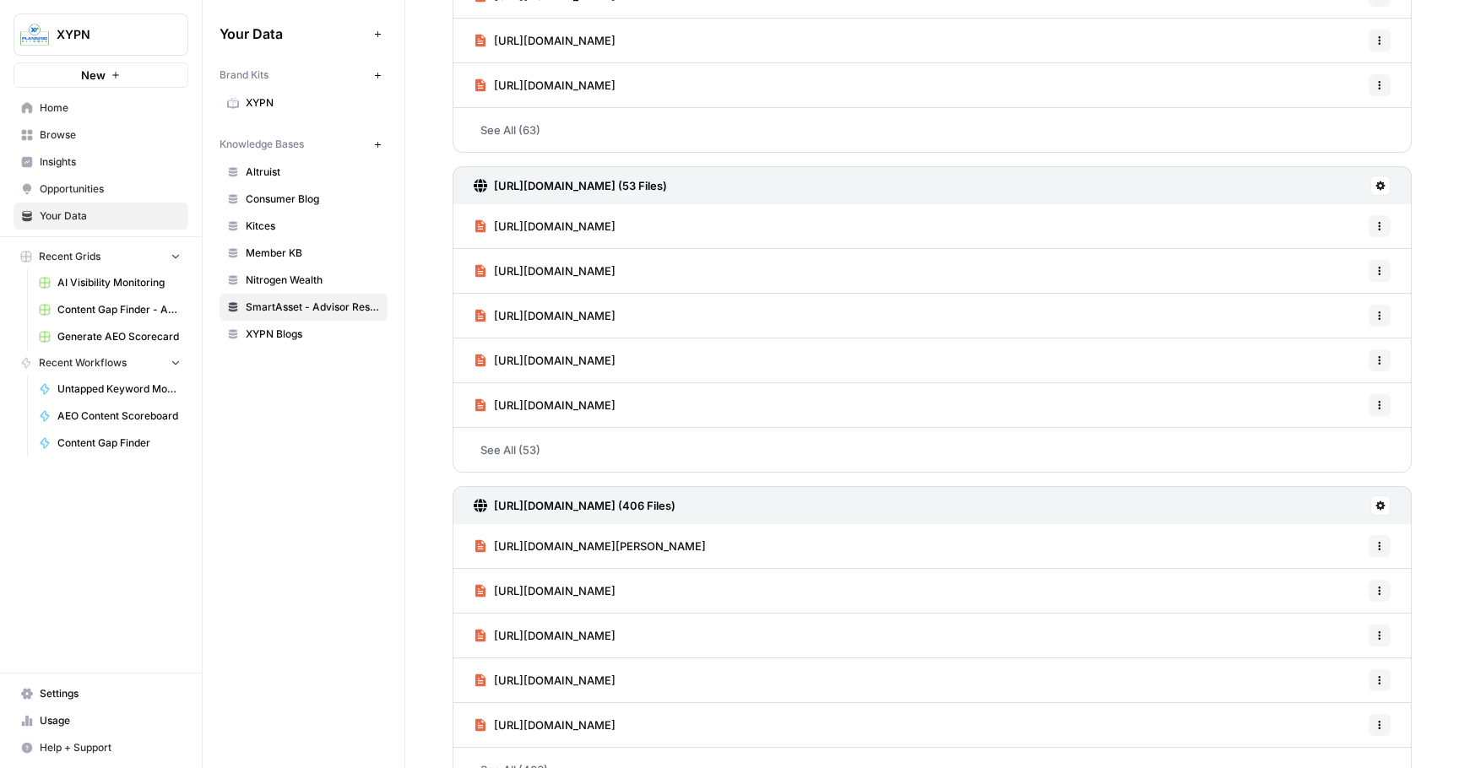
copy span "[URL][DOMAIN_NAME]"
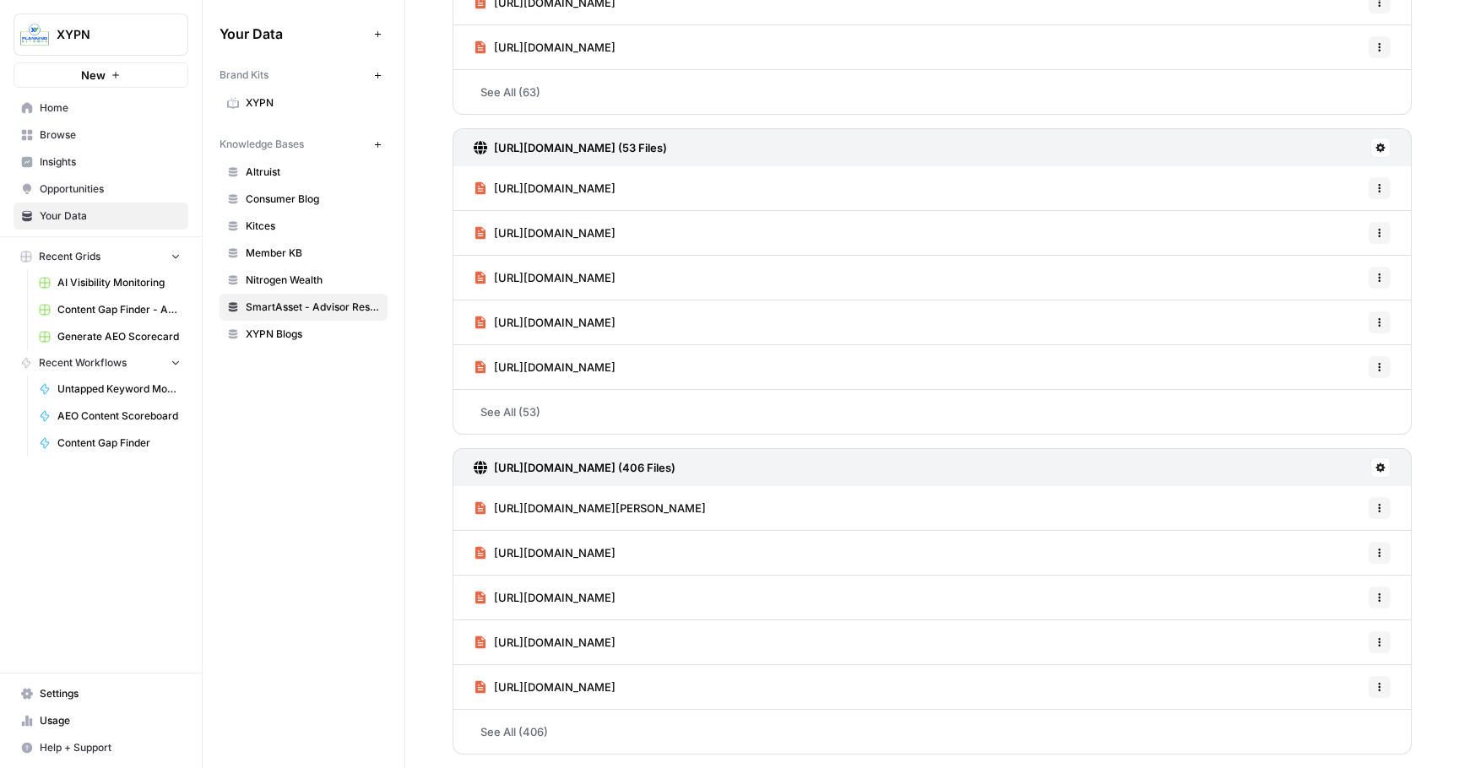
click at [286, 177] on span "Altruist" at bounding box center [313, 172] width 134 height 15
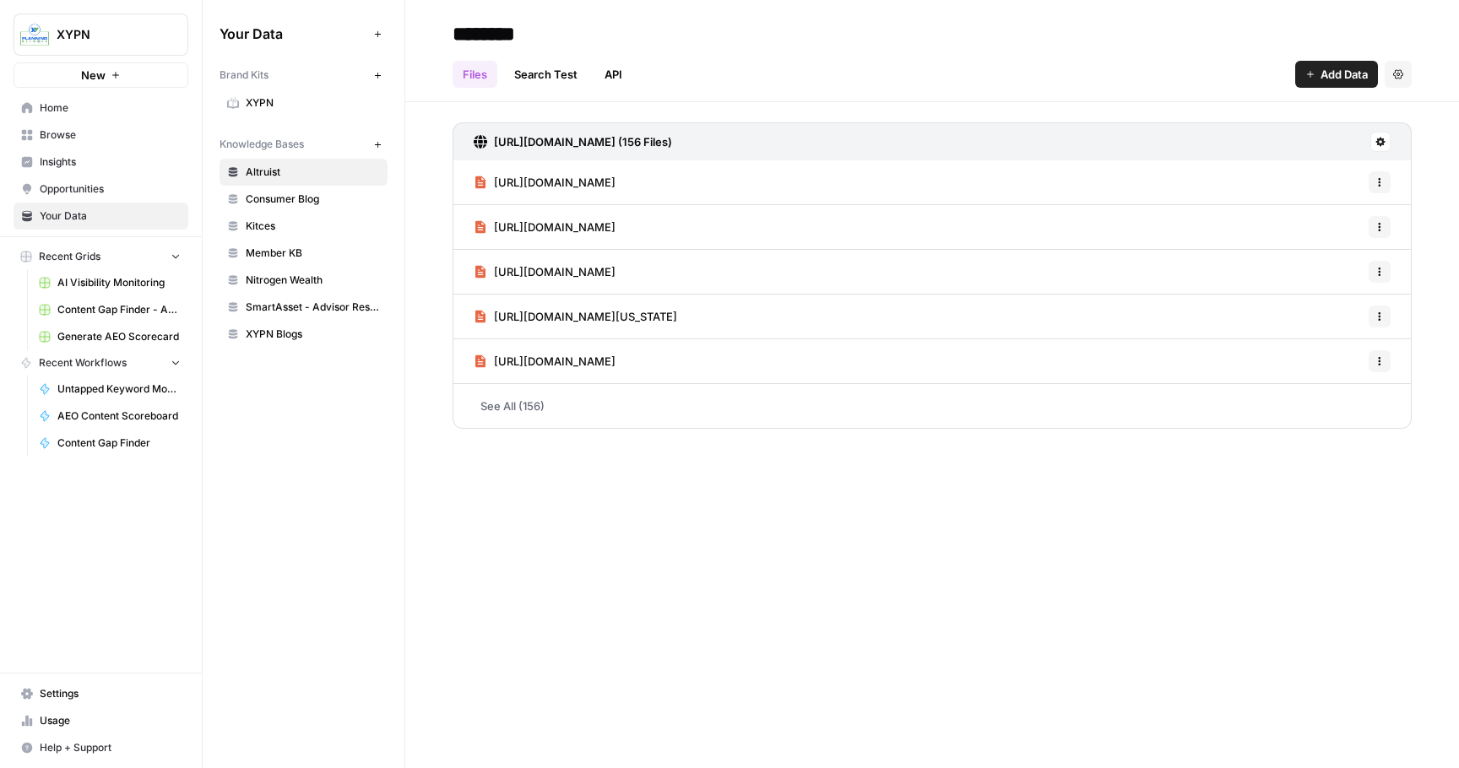
drag, startPoint x: 867, startPoint y: 184, endPoint x: 462, endPoint y: 185, distance: 405.2
click at [461, 185] on div "[URL][DOMAIN_NAME] Options" at bounding box center [931, 182] width 959 height 45
drag, startPoint x: 936, startPoint y: 361, endPoint x: 450, endPoint y: 367, distance: 486.3
click at [450, 367] on div "[URL][DOMAIN_NAME] (156 Files) [URL][DOMAIN_NAME] Options [URL][DOMAIN_NAME] Op…" at bounding box center [931, 272] width 1053 height 340
copy span "[URL][DOMAIN_NAME]"
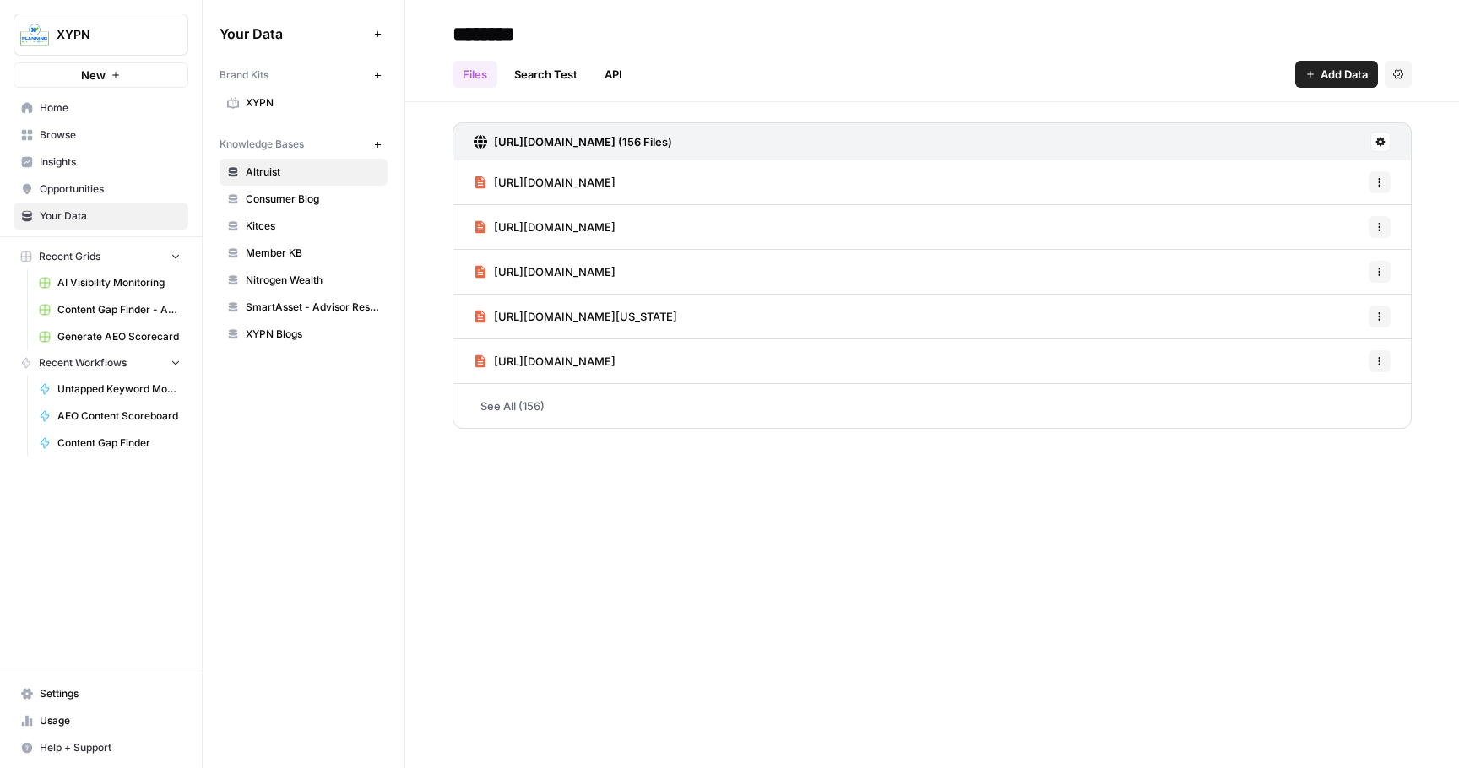
drag, startPoint x: 872, startPoint y: 317, endPoint x: 470, endPoint y: 317, distance: 401.8
click at [470, 317] on div "[URL][DOMAIN_NAME][US_STATE] Options" at bounding box center [931, 317] width 959 height 45
copy span "[URL][DOMAIN_NAME][US_STATE]"
click at [529, 406] on link "See All (156)" at bounding box center [931, 406] width 959 height 44
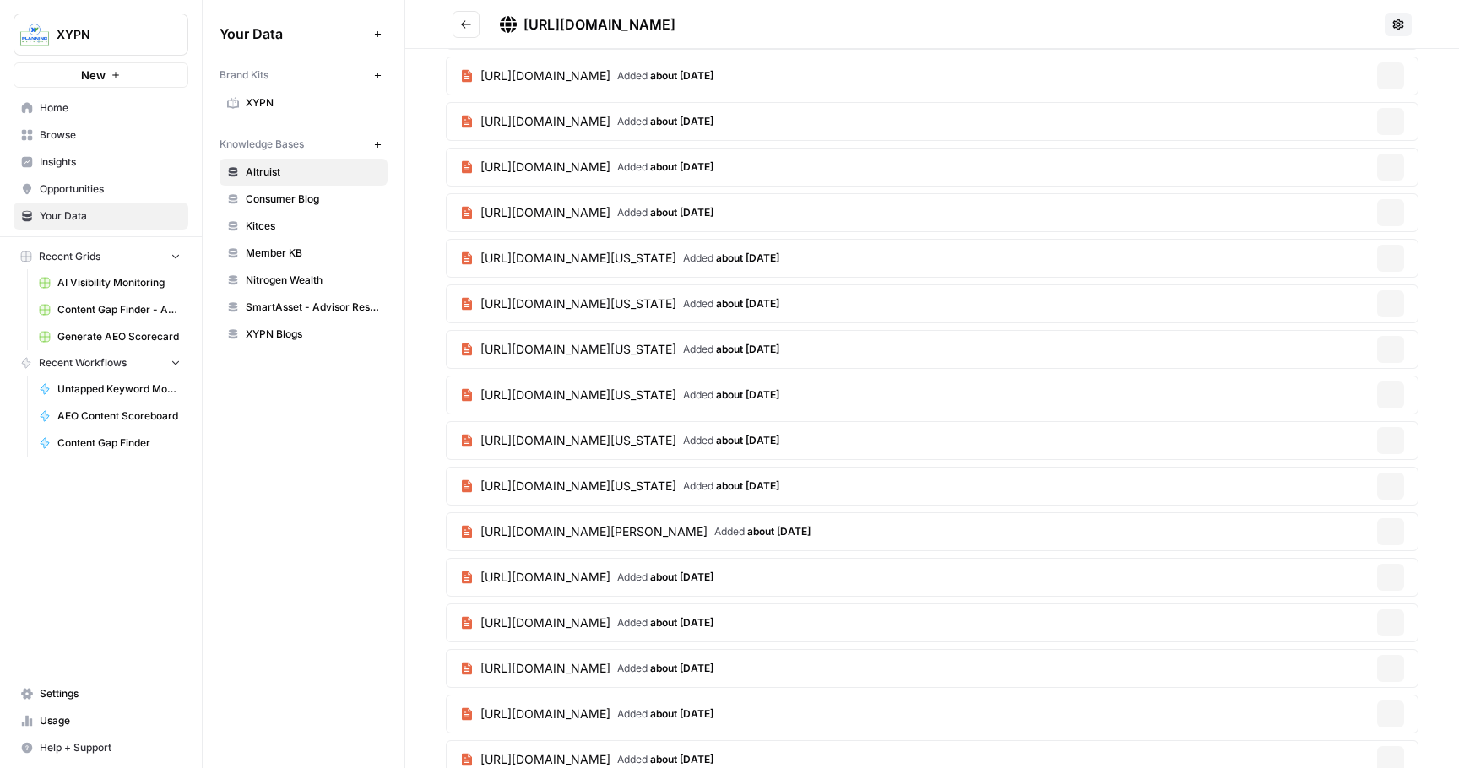
scroll to position [1227, 0]
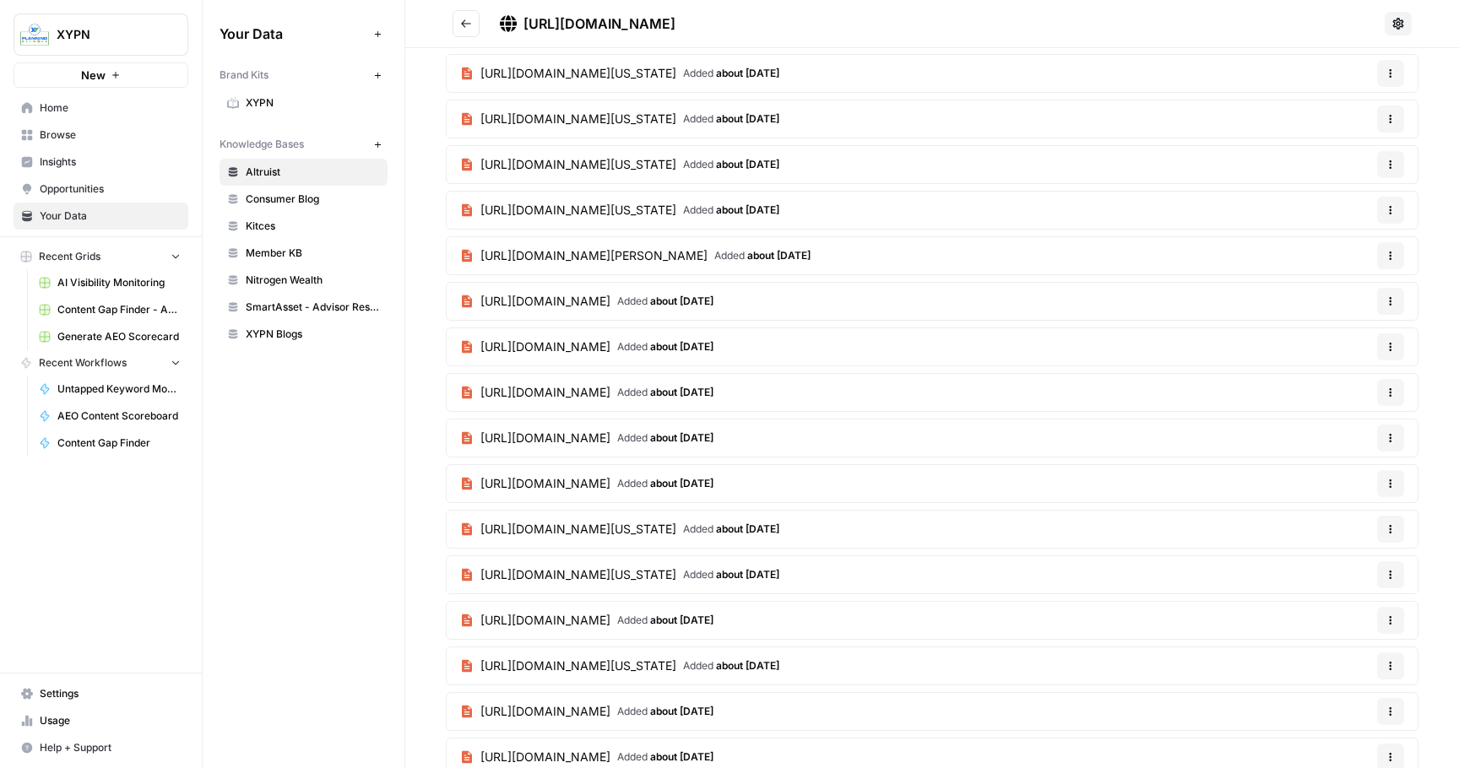
click at [610, 388] on span "[URL][DOMAIN_NAME]" at bounding box center [545, 392] width 130 height 17
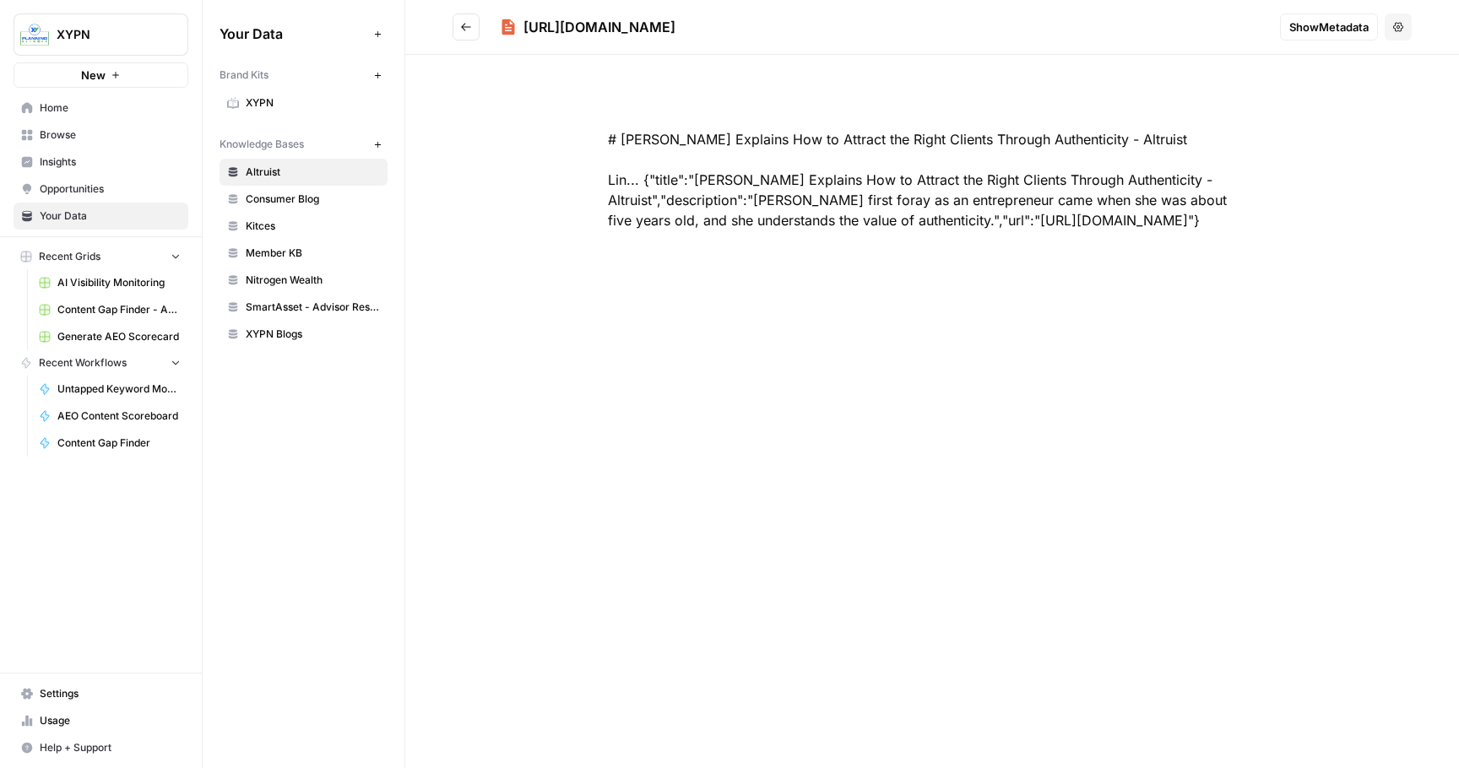
click at [748, 240] on div "# [PERSON_NAME] Explains How to Attract the Right Clients Through Authenticity …" at bounding box center [932, 180] width 756 height 182
drag, startPoint x: 748, startPoint y: 240, endPoint x: 1079, endPoint y: 243, distance: 330.9
click at [1079, 243] on div "# [PERSON_NAME] Explains How to Attract the Right Clients Through Authenticity …" at bounding box center [932, 180] width 756 height 182
copy div "[URL][DOMAIN_NAME]"
click at [467, 22] on icon "Go back" at bounding box center [466, 27] width 12 height 12
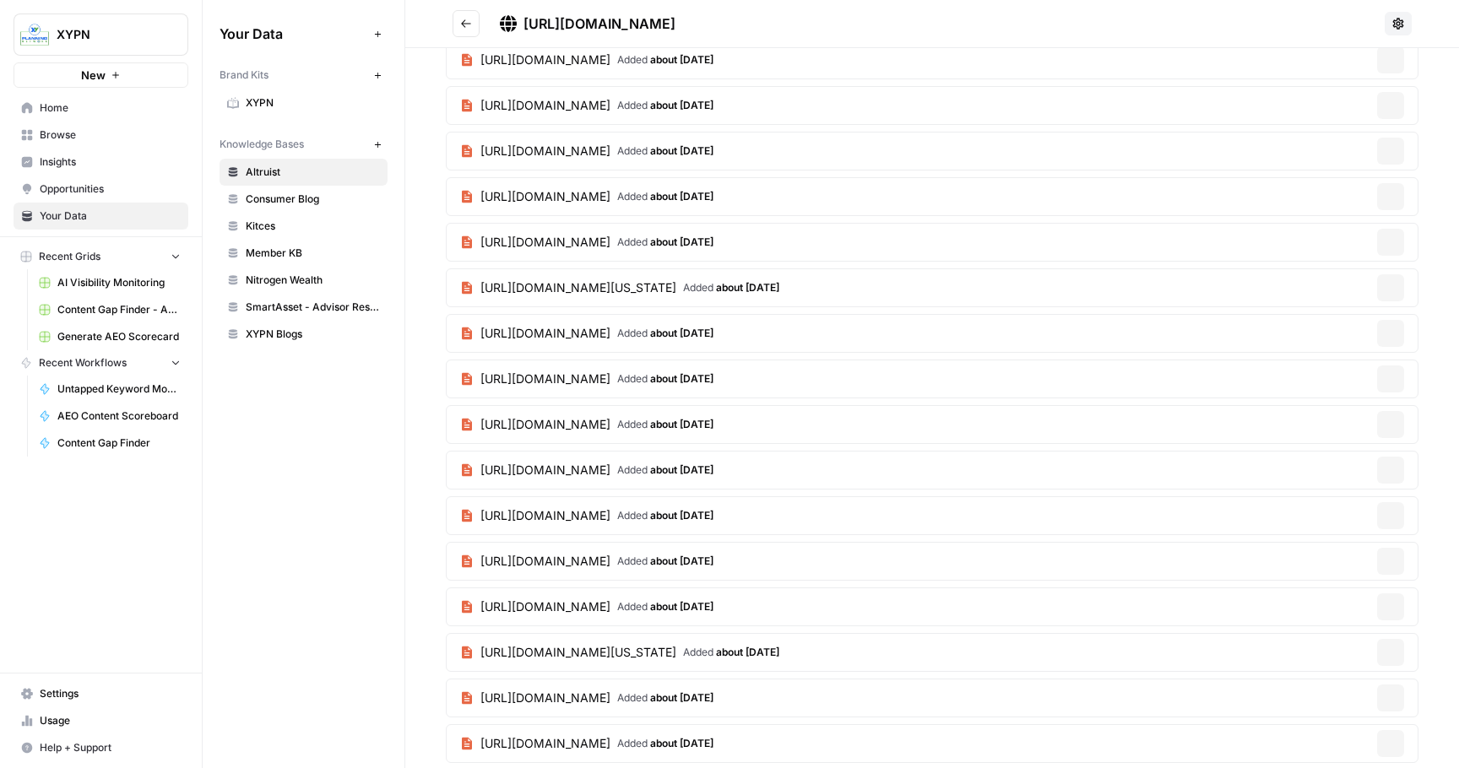
scroll to position [3962, 0]
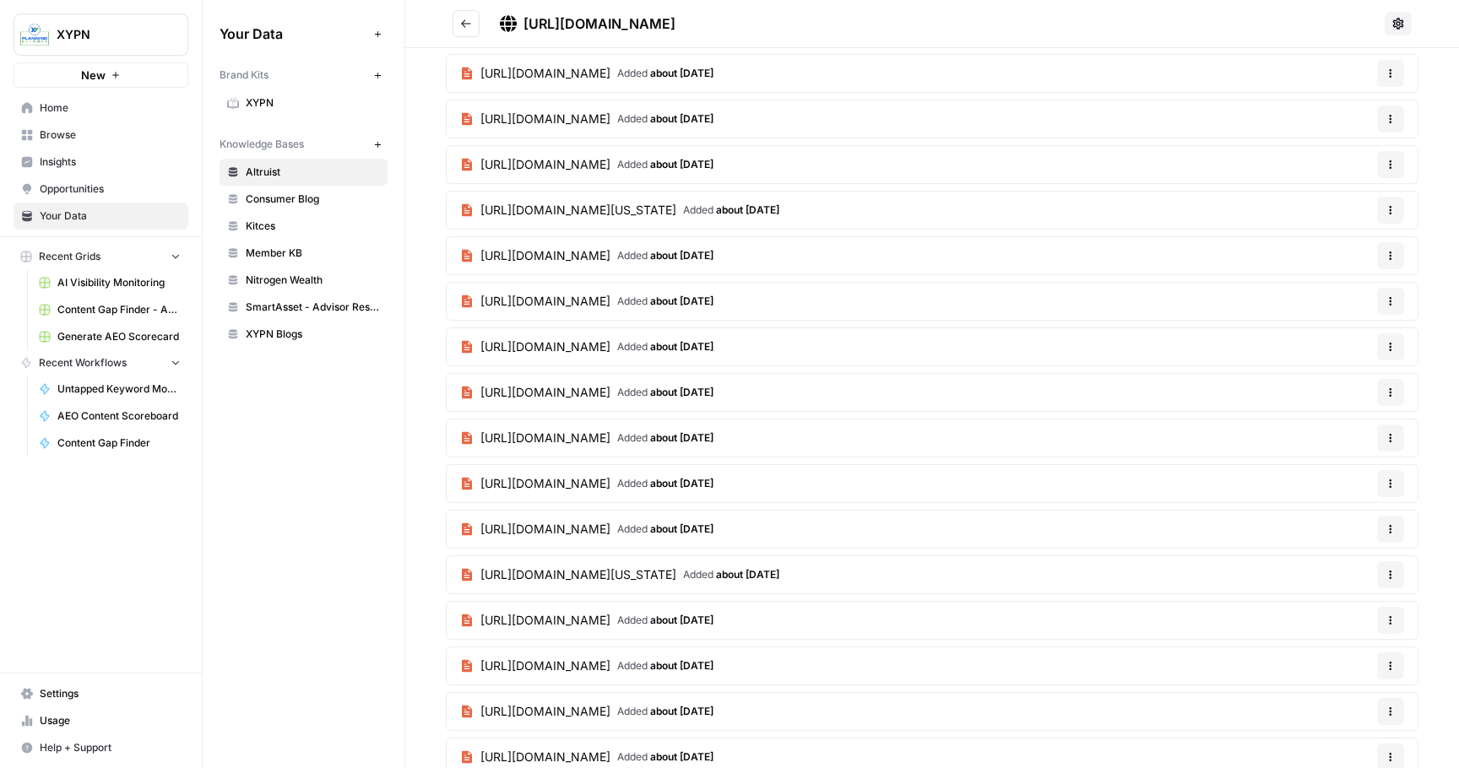
click at [597, 396] on span "[URL][DOMAIN_NAME]" at bounding box center [545, 392] width 130 height 17
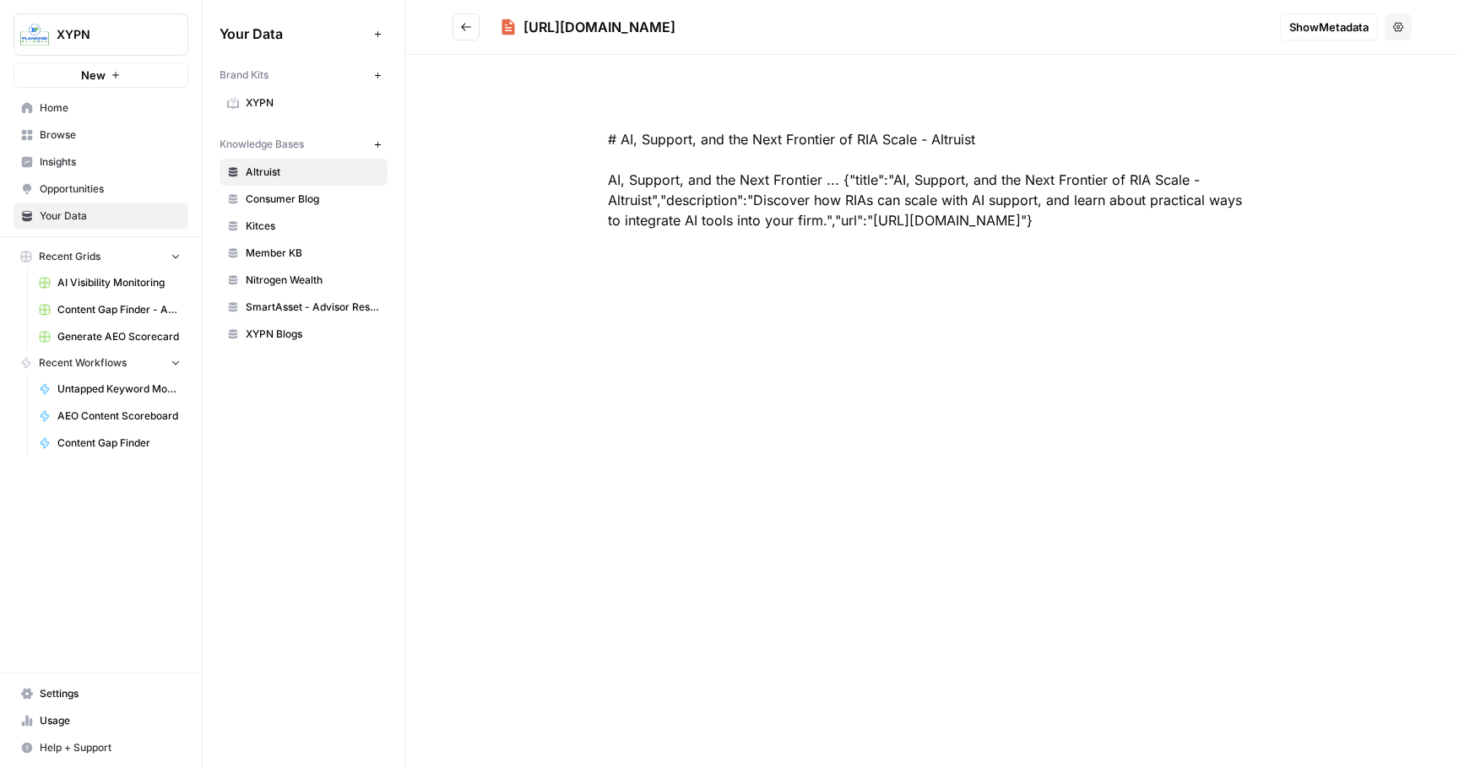
click at [886, 218] on div "# AI, Support, and the Next Frontier of RIA Scale - Altruist AI, Support, and t…" at bounding box center [932, 180] width 756 height 182
drag, startPoint x: 886, startPoint y: 218, endPoint x: 1232, endPoint y: 222, distance: 345.3
click at [1232, 222] on div "# AI, Support, and the Next Frontier of RIA Scale - Altruist AI, Support, and t…" at bounding box center [932, 180] width 756 height 182
copy div "[URL][DOMAIN_NAME]"
click at [468, 27] on icon "Go back" at bounding box center [466, 27] width 10 height 8
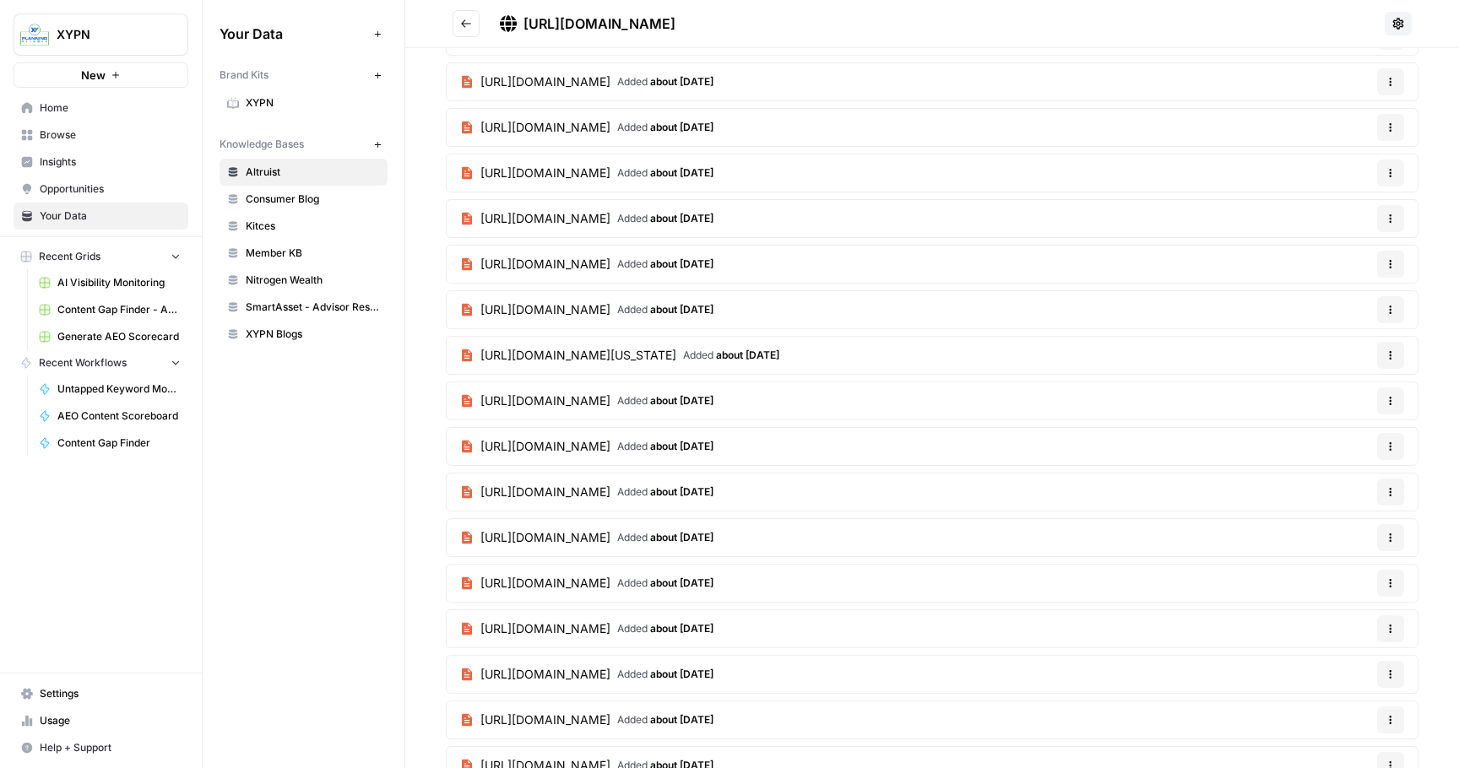
scroll to position [3231, 0]
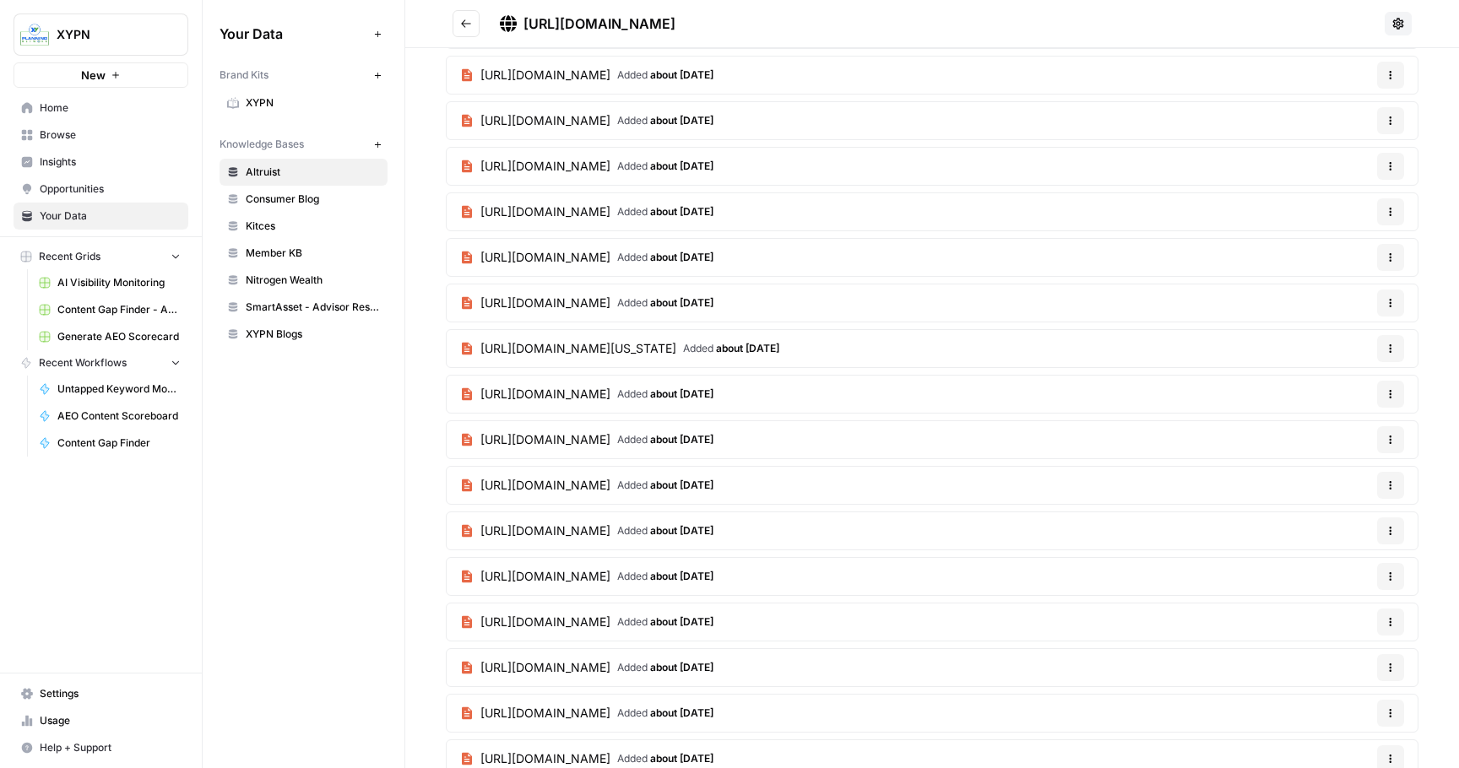
click at [610, 303] on span "[URL][DOMAIN_NAME]" at bounding box center [545, 303] width 130 height 17
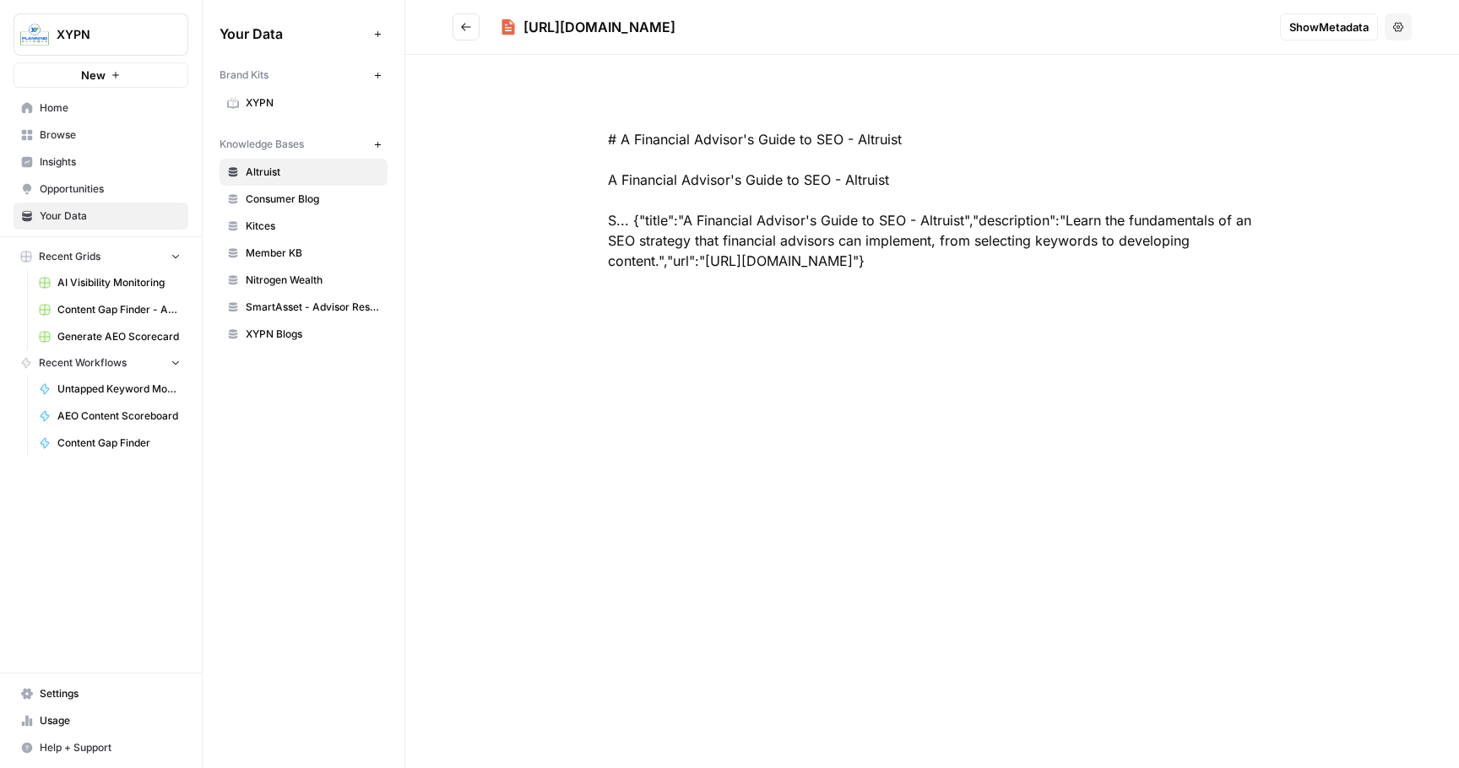
click at [715, 261] on div "# A Financial Advisor's Guide to SEO - Altruist A Financial Advisor's Guide to …" at bounding box center [932, 200] width 756 height 223
drag, startPoint x: 715, startPoint y: 261, endPoint x: 1064, endPoint y: 262, distance: 349.5
click at [1064, 262] on div "# A Financial Advisor's Guide to SEO - Altruist A Financial Advisor's Guide to …" at bounding box center [932, 200] width 756 height 223
copy div "[URL][DOMAIN_NAME]"
click at [326, 203] on span "Consumer Blog" at bounding box center [313, 199] width 134 height 15
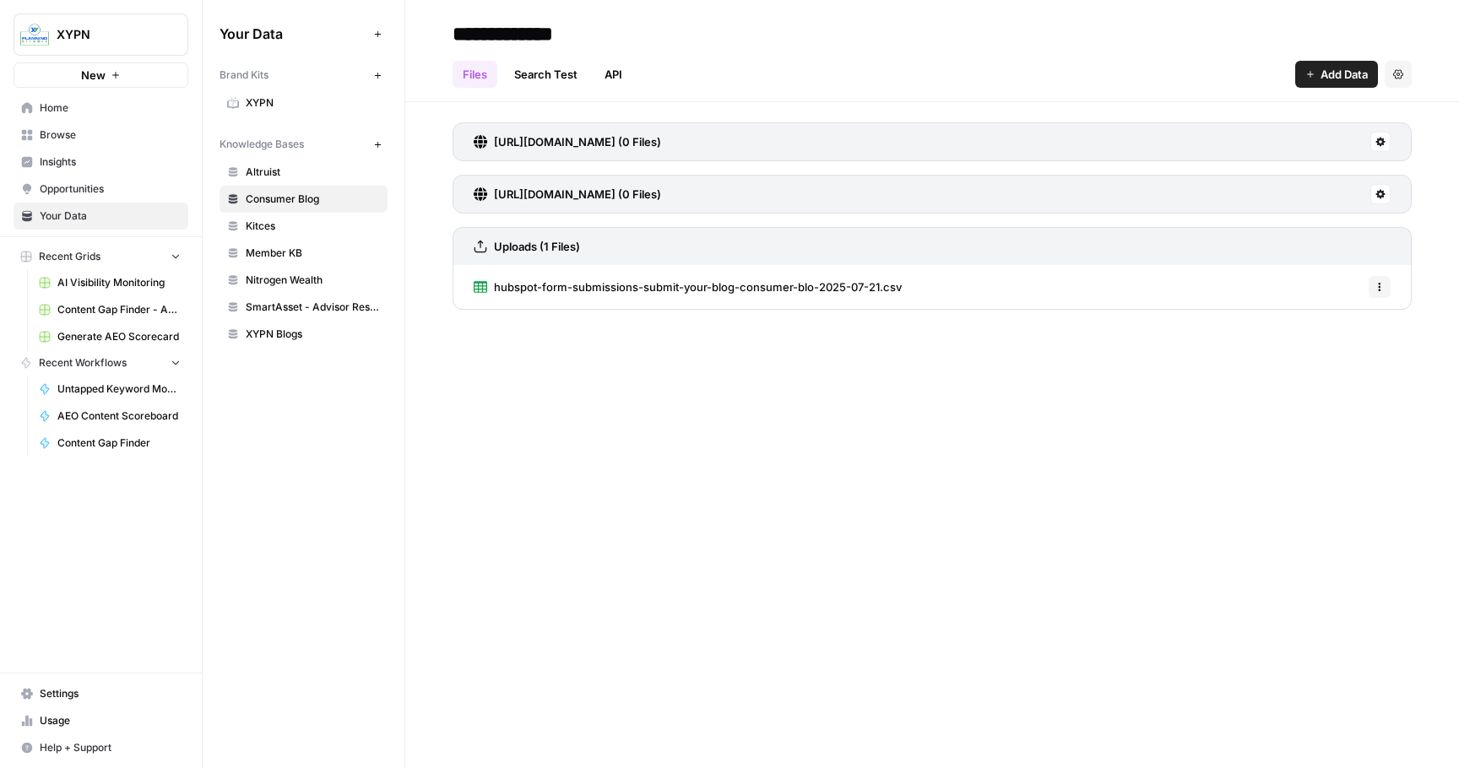
click at [315, 219] on span "Kitces" at bounding box center [313, 226] width 134 height 15
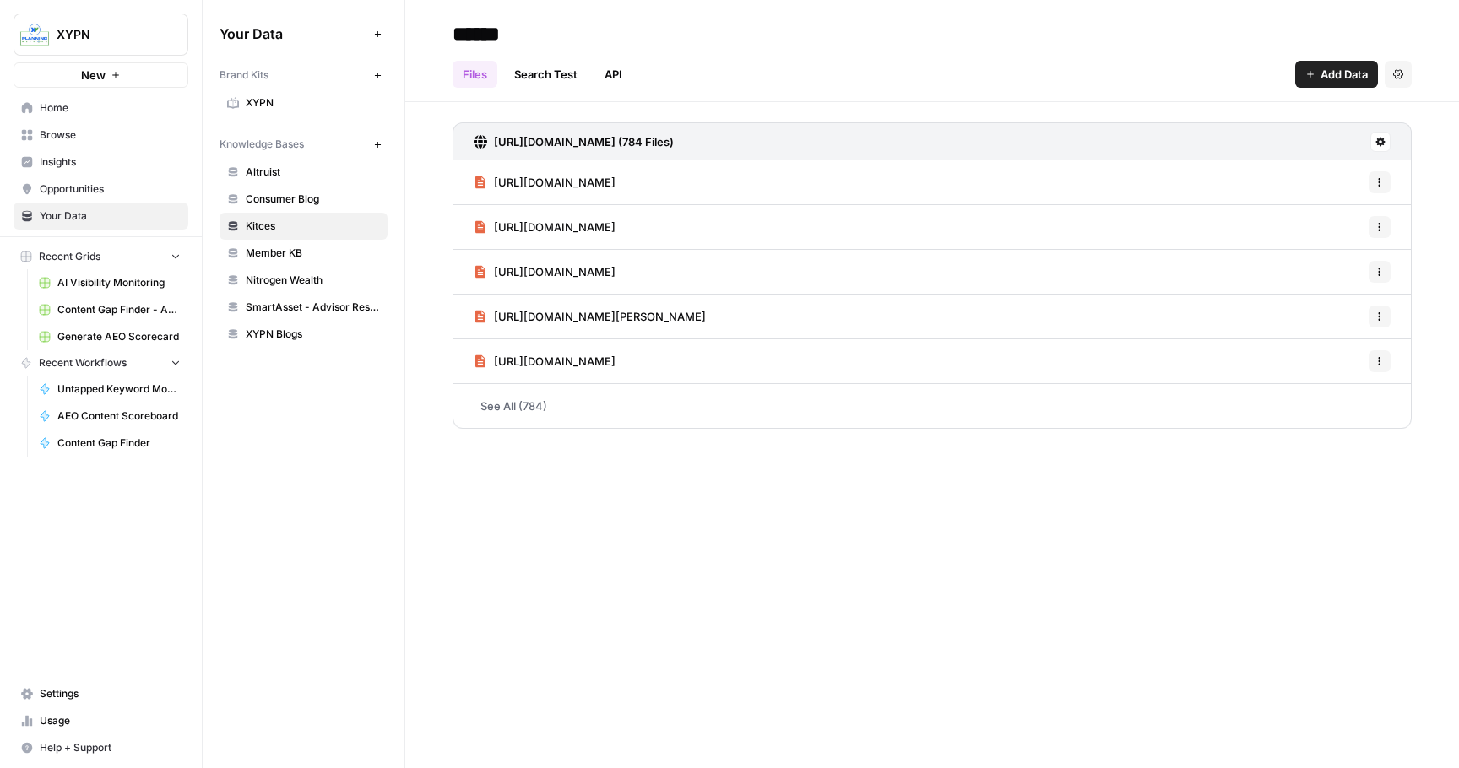
click at [304, 259] on span "Member KB" at bounding box center [313, 253] width 134 height 15
click at [303, 286] on span "Nitrogen Wealth" at bounding box center [313, 280] width 134 height 15
